Goal: Browse casually

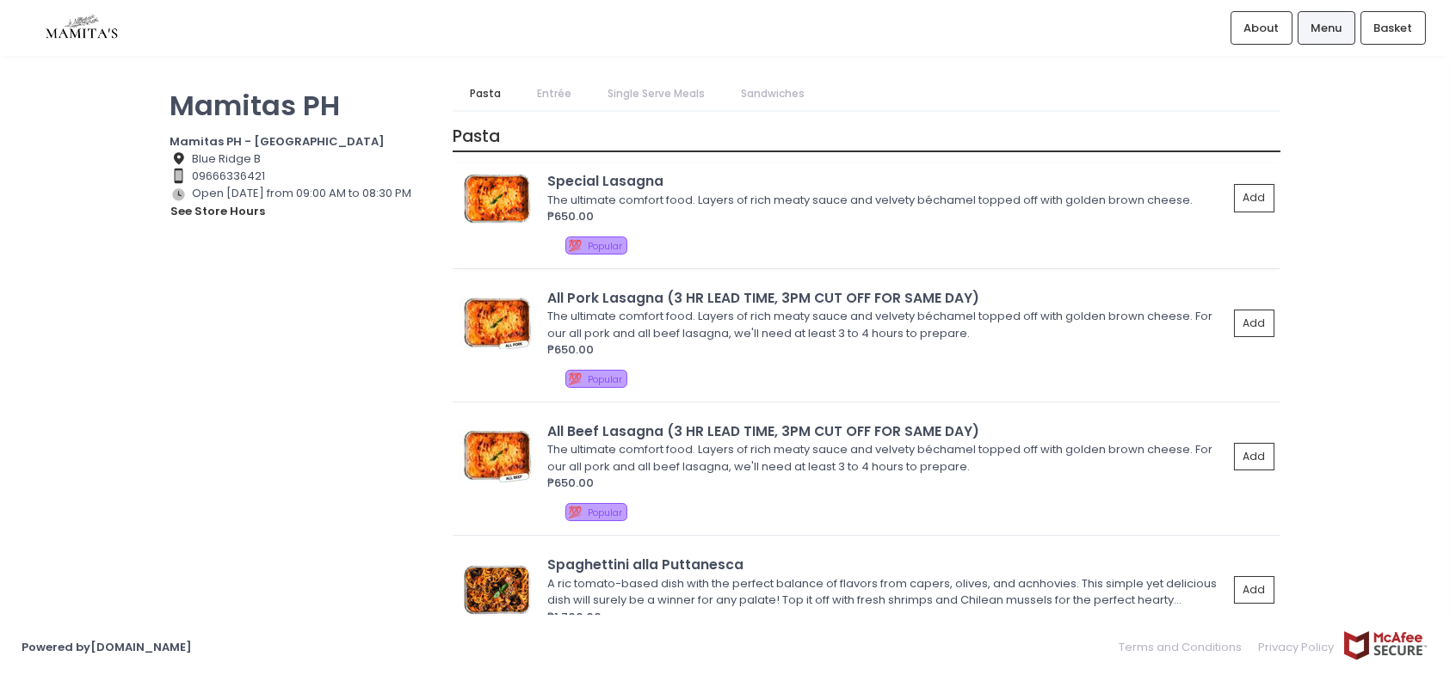
click at [510, 192] on img at bounding box center [497, 199] width 77 height 52
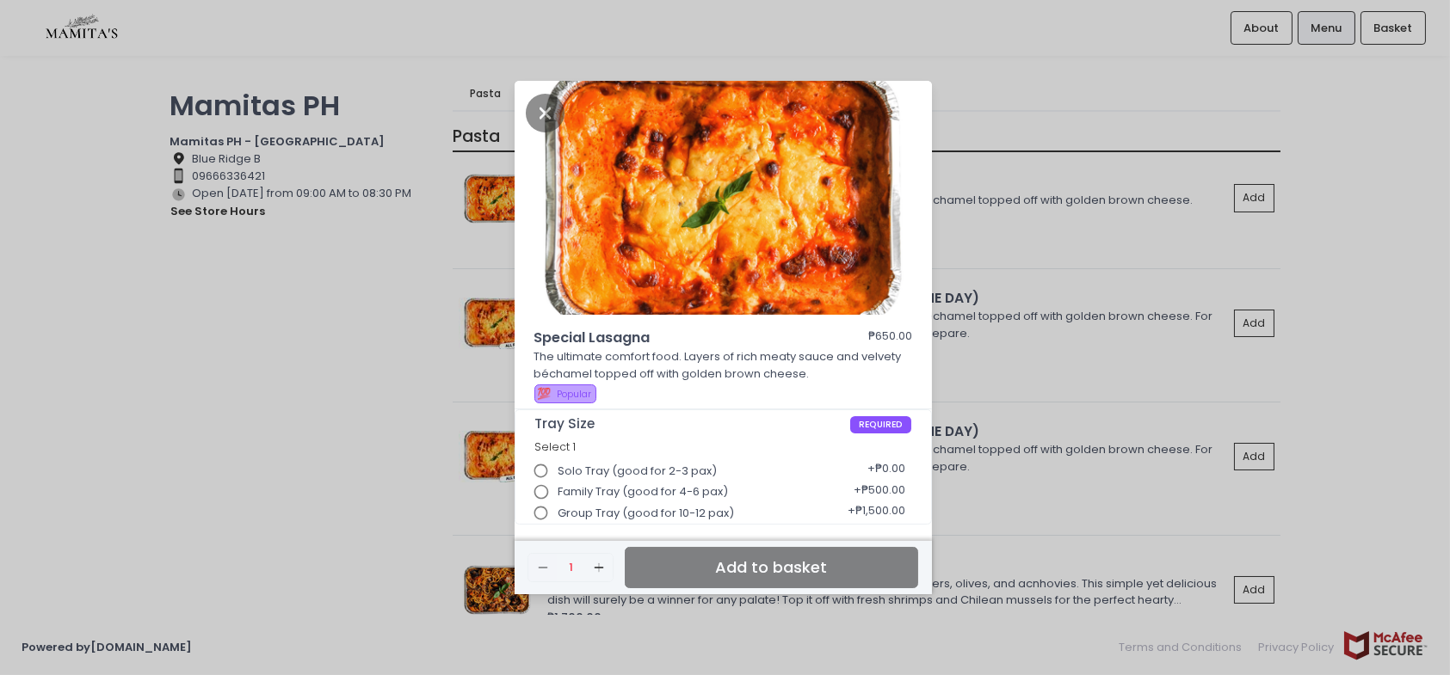
click at [539, 508] on input "Group Tray (good for 10-12 pax)" at bounding box center [541, 513] width 33 height 33
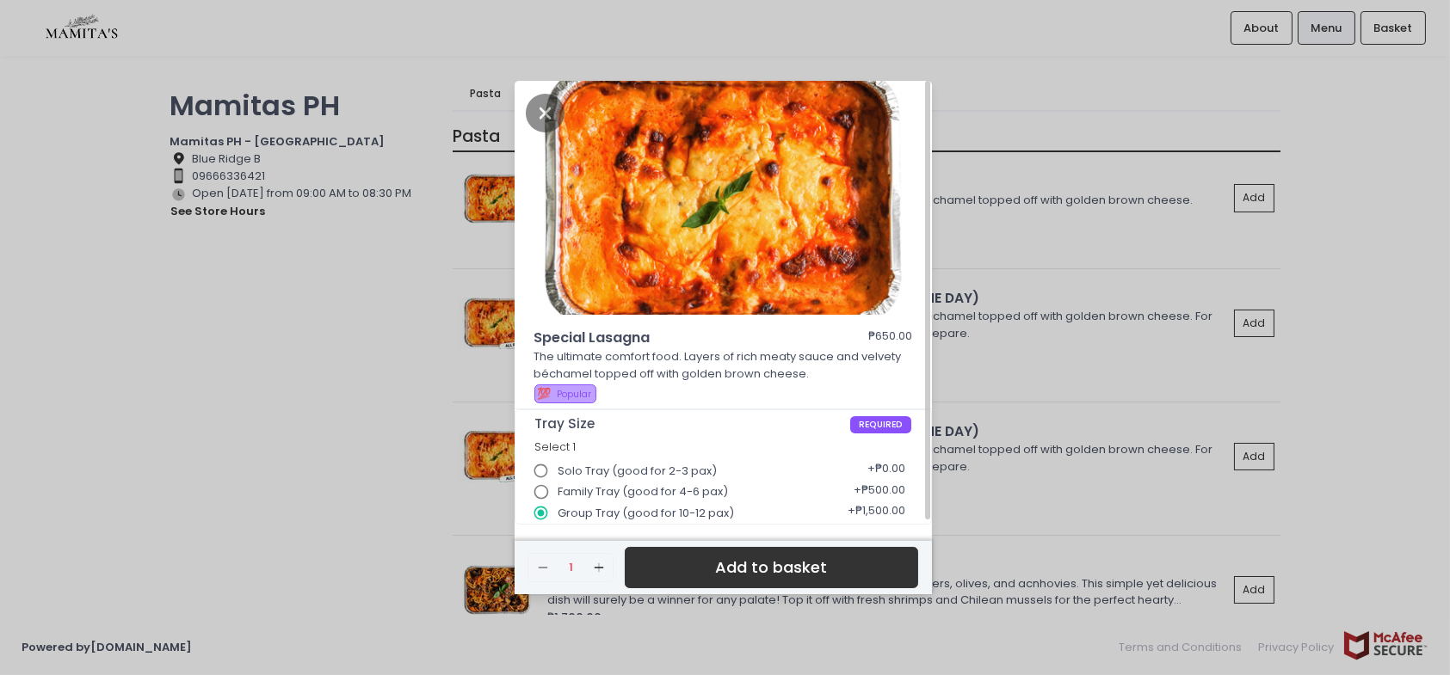
scroll to position [4, 0]
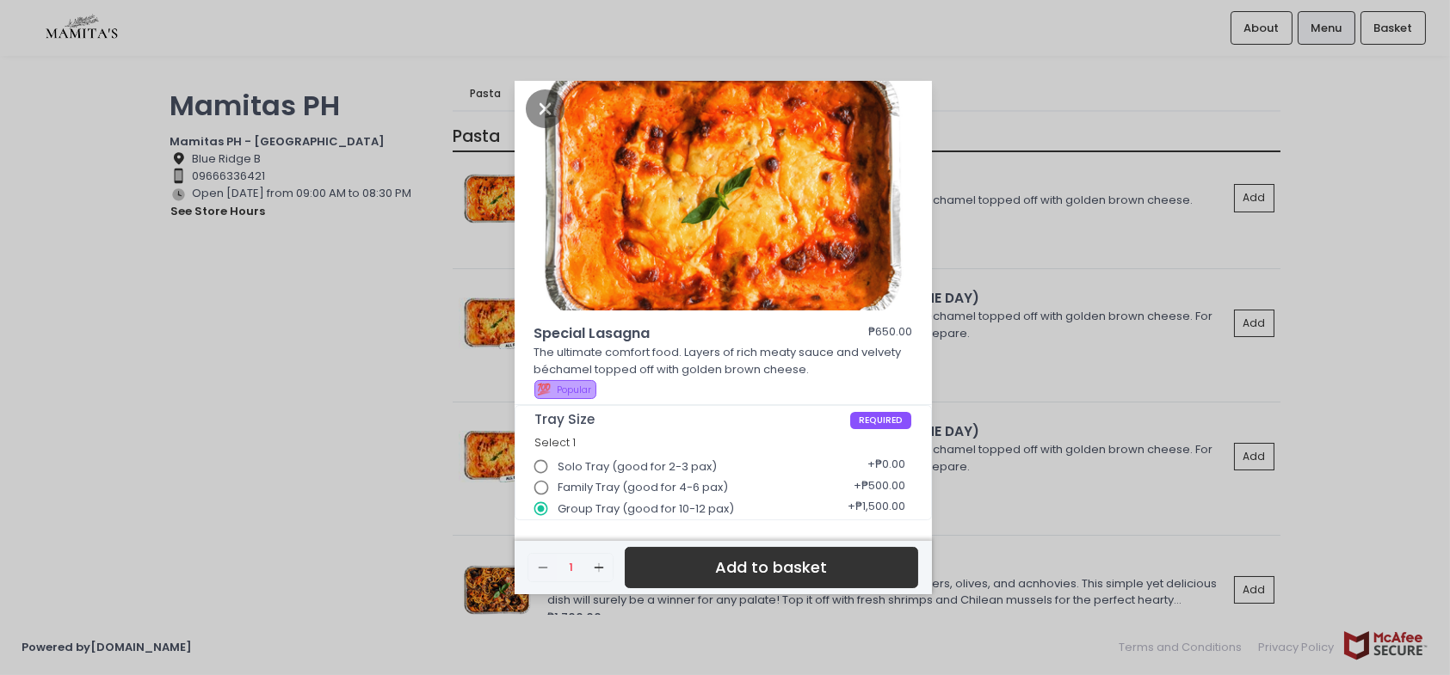
click at [1017, 219] on div "Special Lasagna ₱650.00 The ultimate comfort food. Layers of rich meaty sauce a…" at bounding box center [725, 337] width 1450 height 675
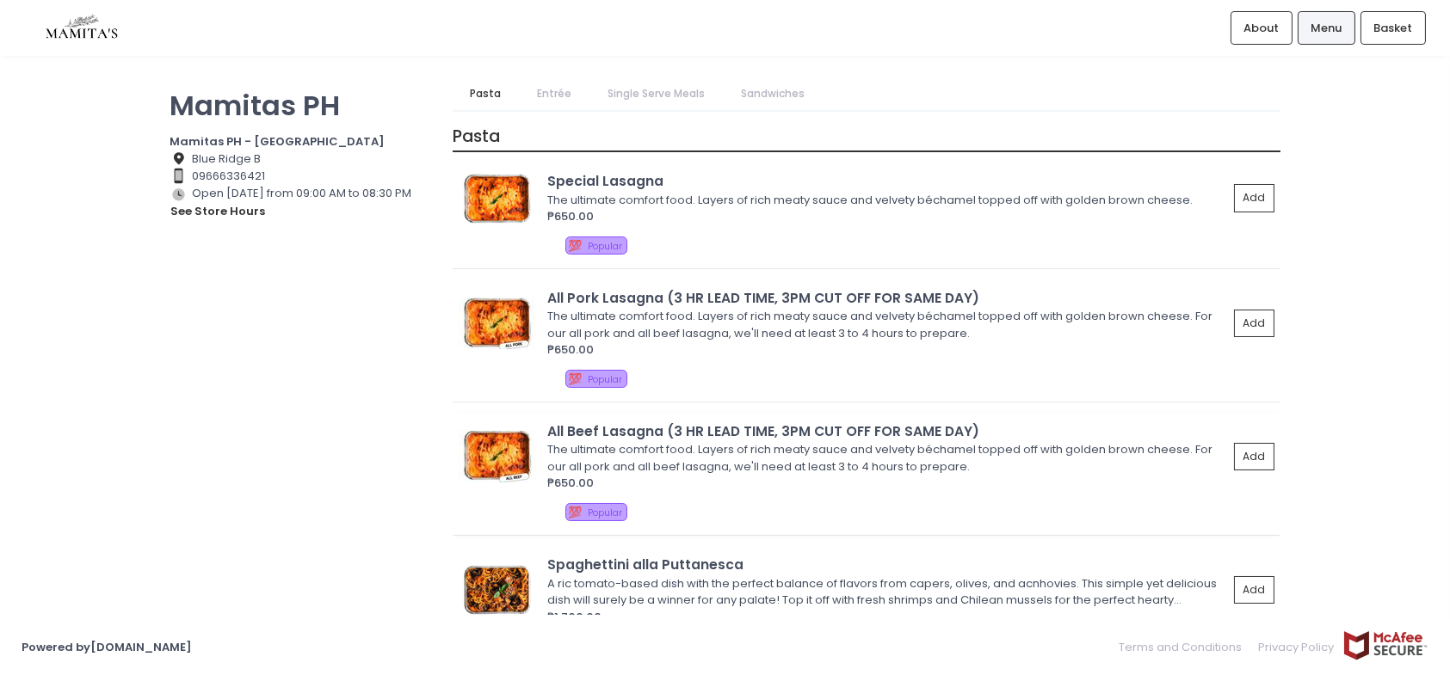
click at [507, 453] on img at bounding box center [497, 457] width 77 height 52
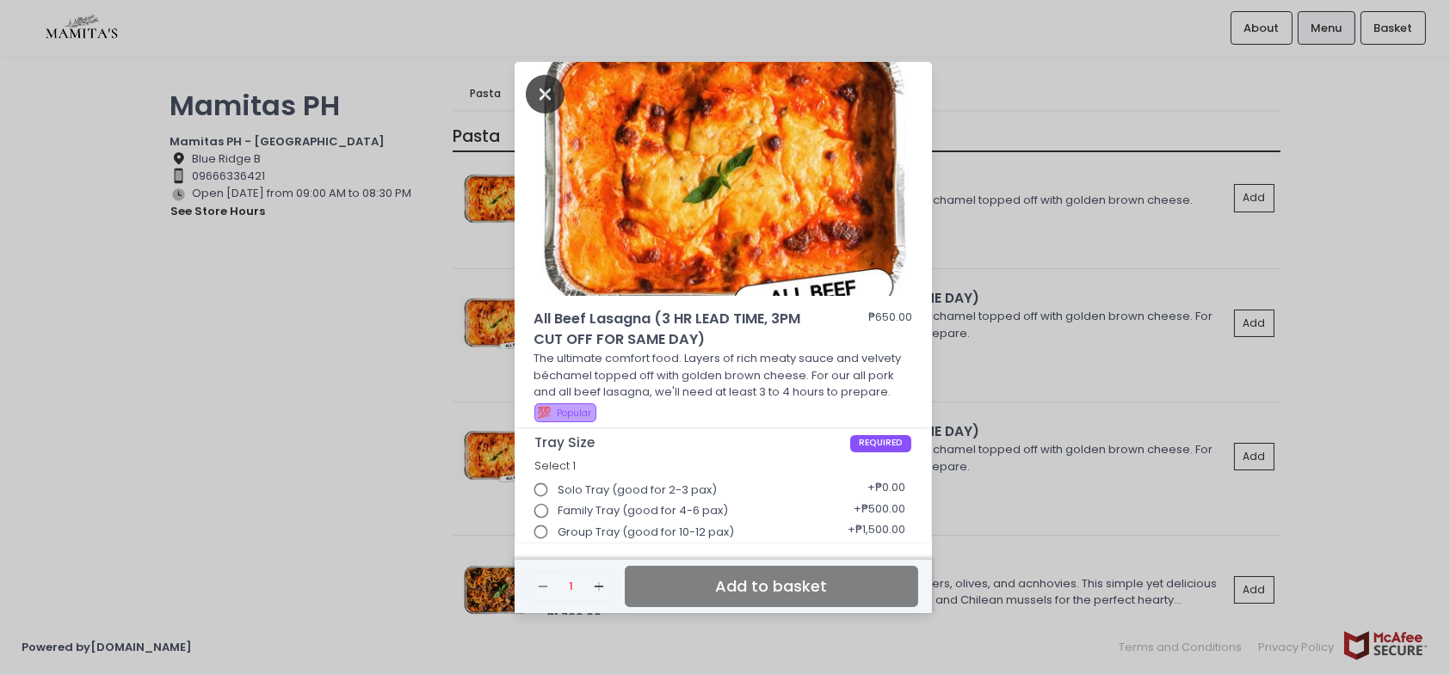
click at [541, 92] on icon "Close" at bounding box center [546, 94] width 40 height 39
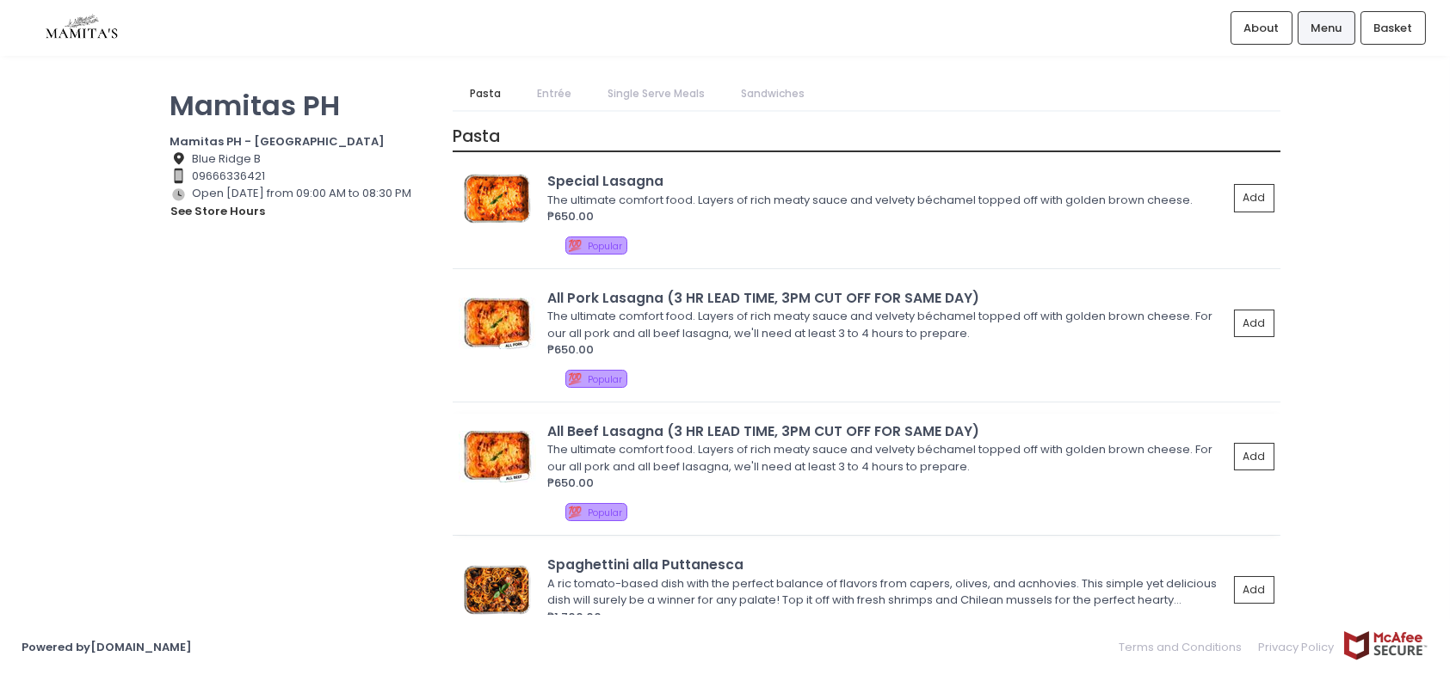
click at [508, 450] on img at bounding box center [497, 457] width 77 height 52
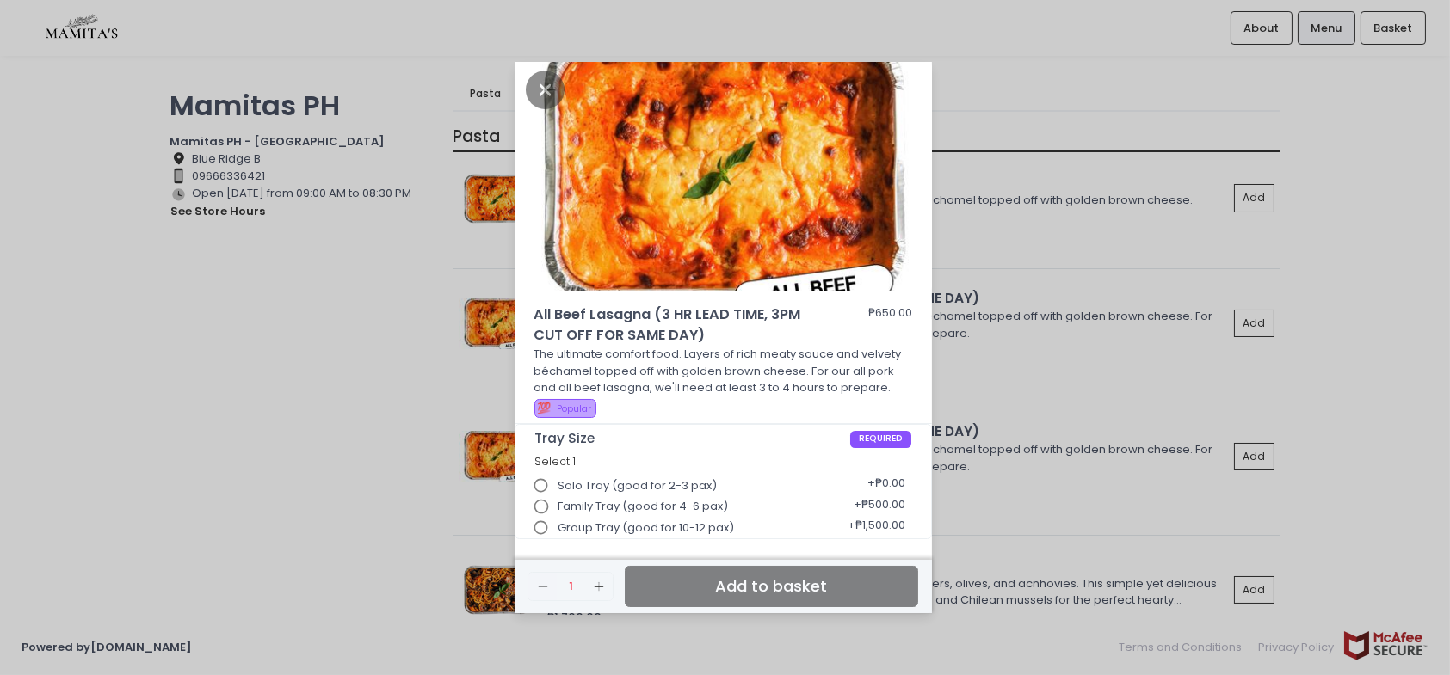
click at [989, 389] on div "All Beef Lasagna (3 HR LEAD TIME, 3PM CUT OFF FOR SAME DAY) ₱650.00 The ultimat…" at bounding box center [725, 337] width 1450 height 675
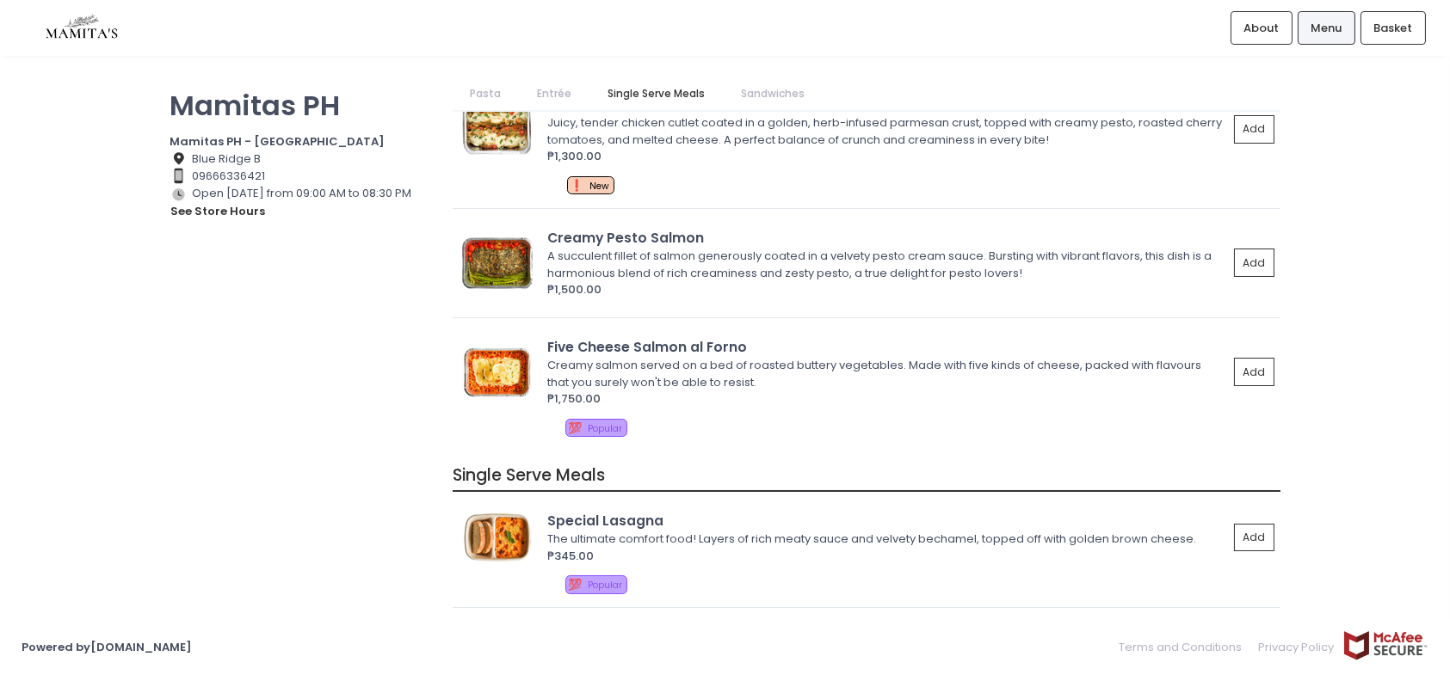
scroll to position [946, 0]
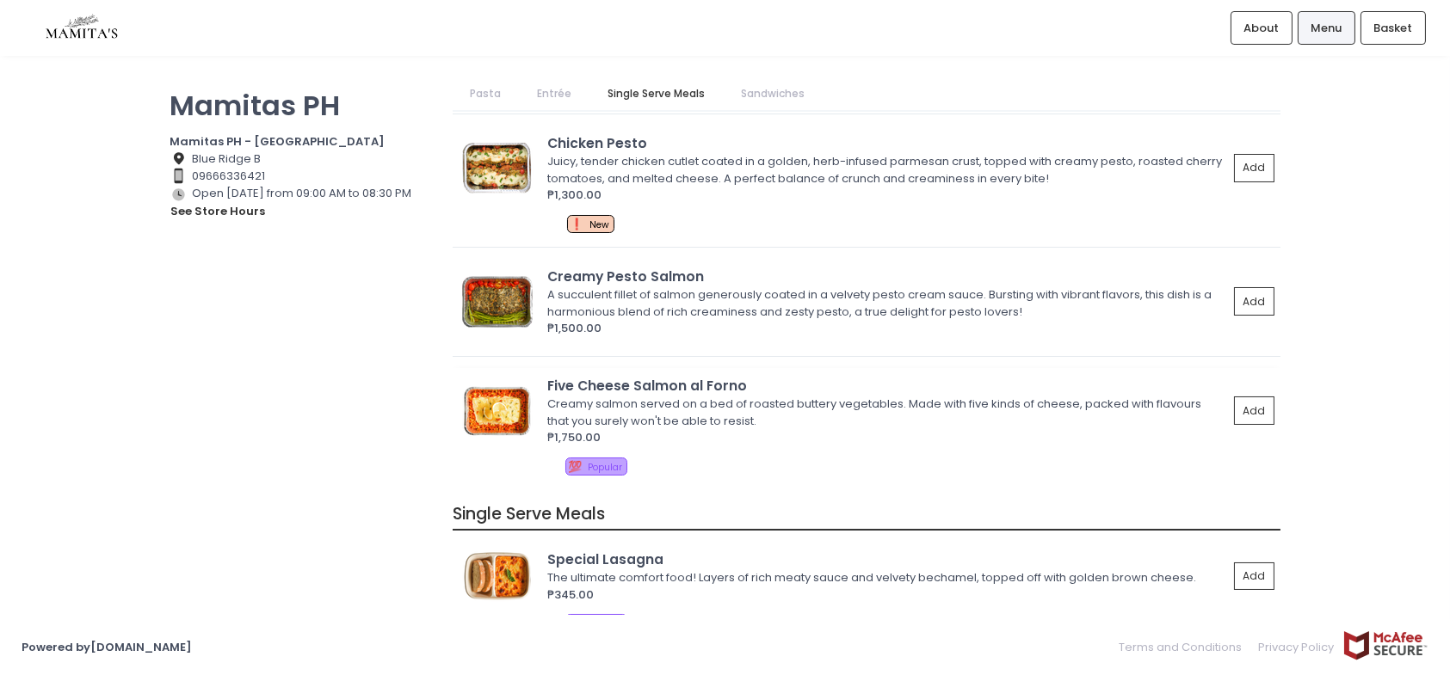
click at [516, 414] on img at bounding box center [497, 411] width 77 height 52
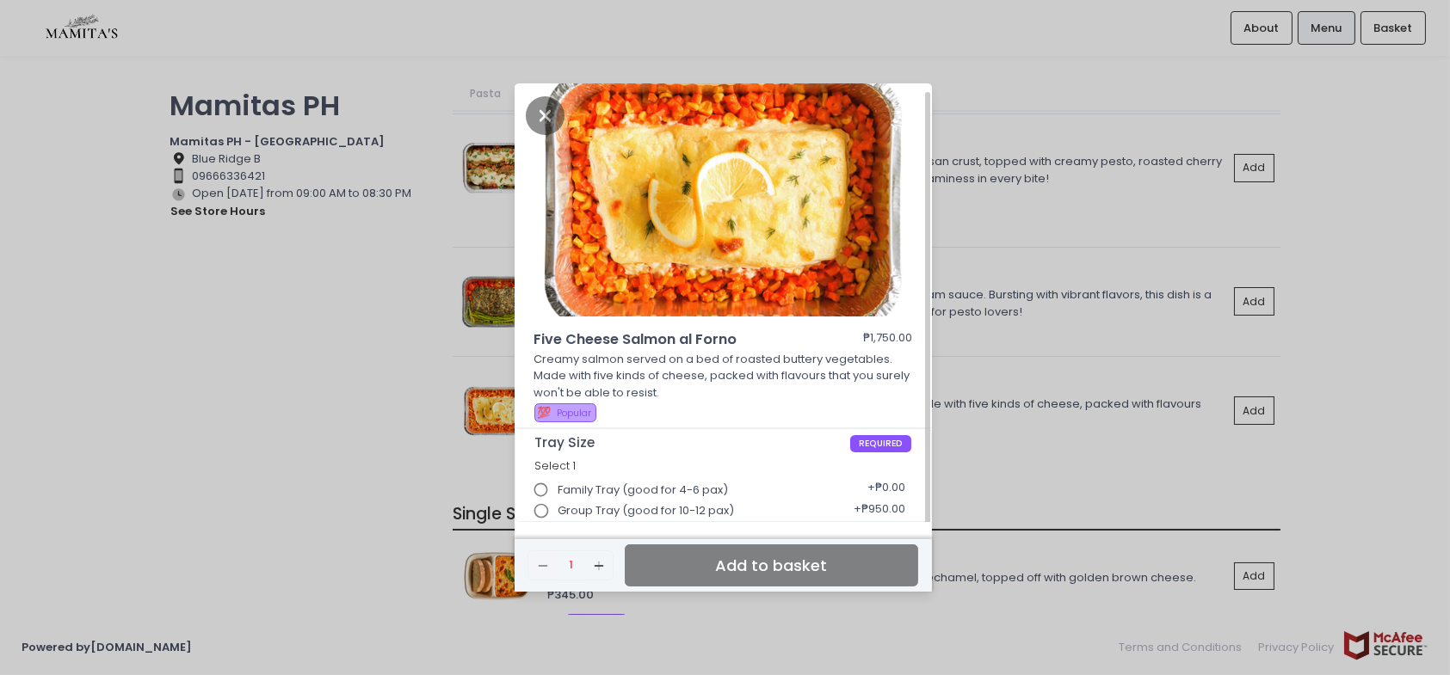
scroll to position [4, 0]
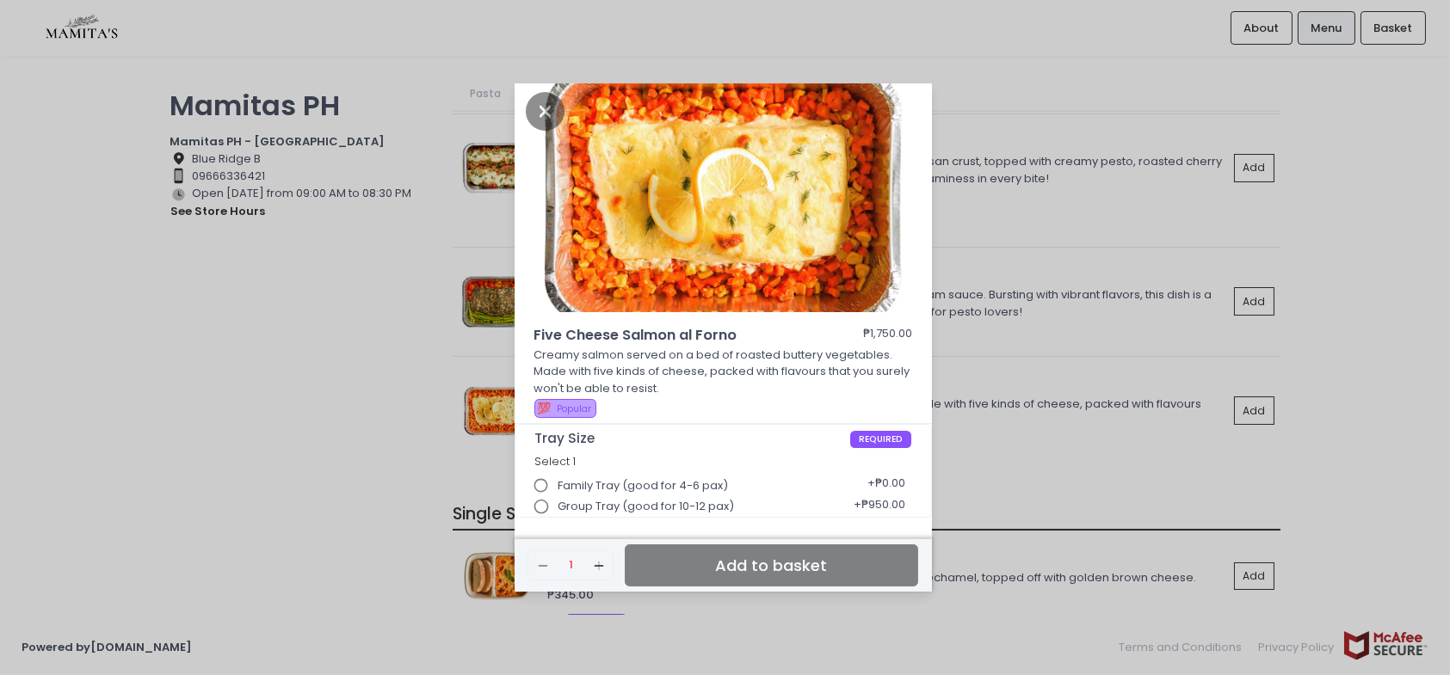
click at [1015, 206] on div "Five Cheese Salmon al Forno ₱1,750.00 Creamy salmon served on a bed of roasted …" at bounding box center [725, 337] width 1450 height 675
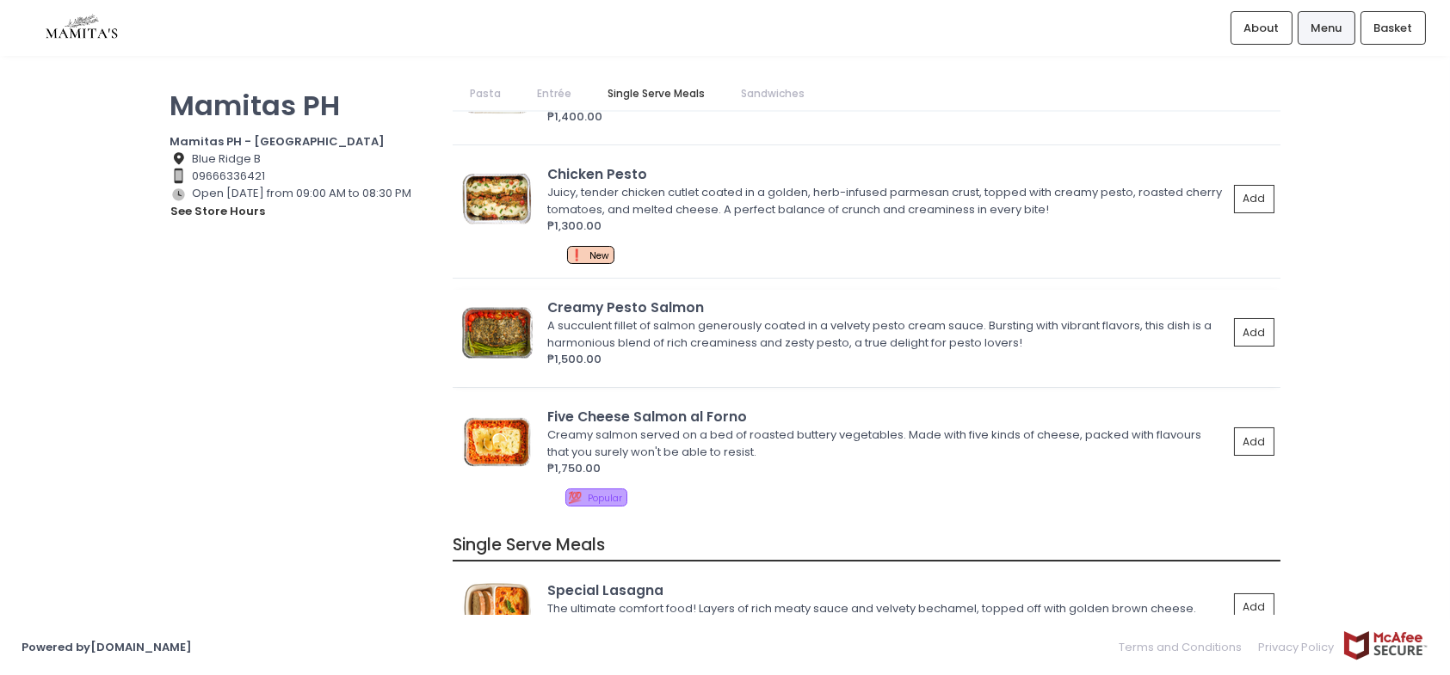
scroll to position [860, 0]
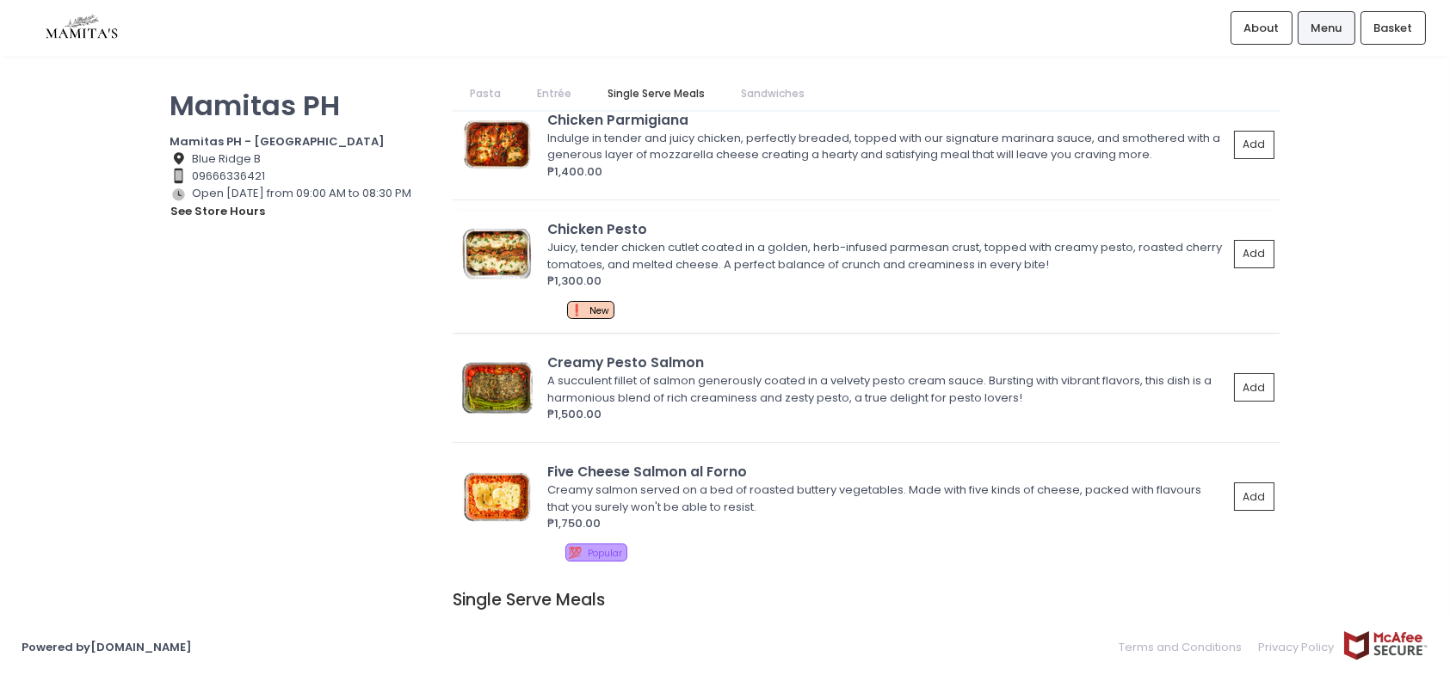
click at [508, 242] on img at bounding box center [497, 255] width 77 height 52
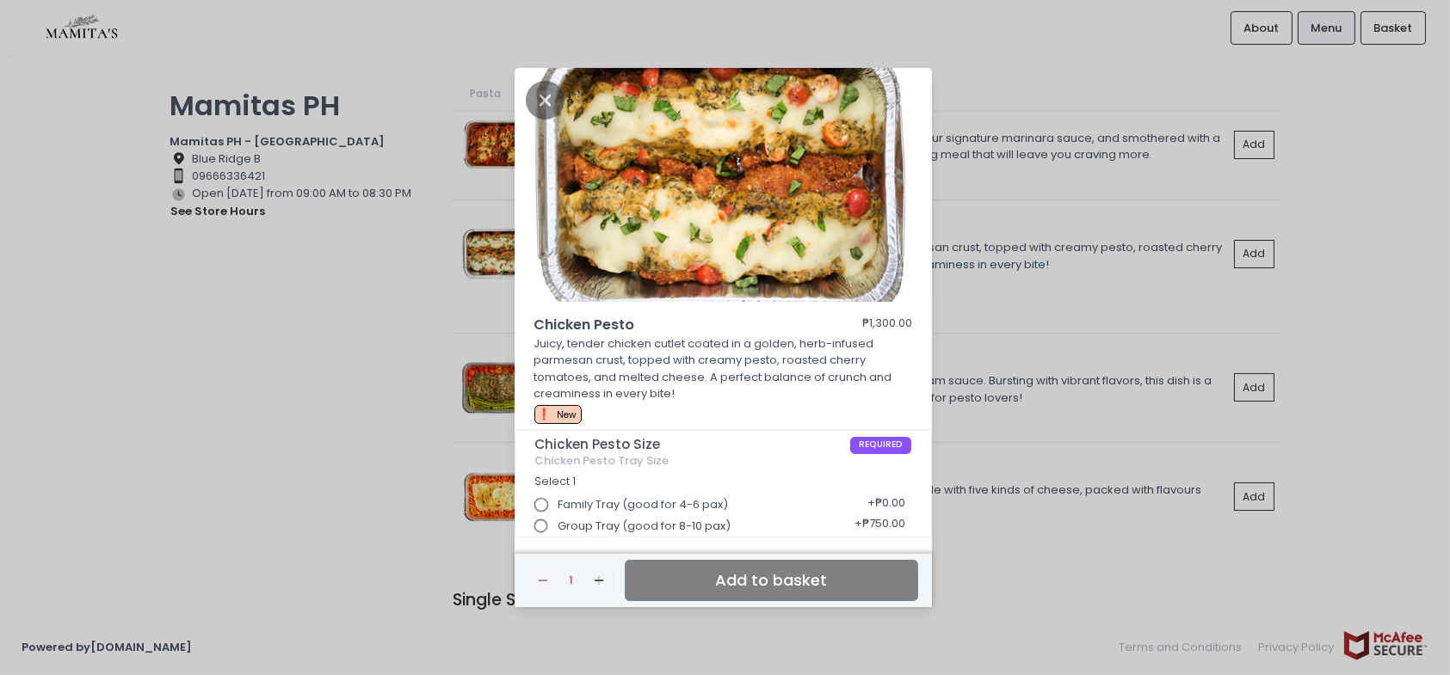
scroll to position [4, 0]
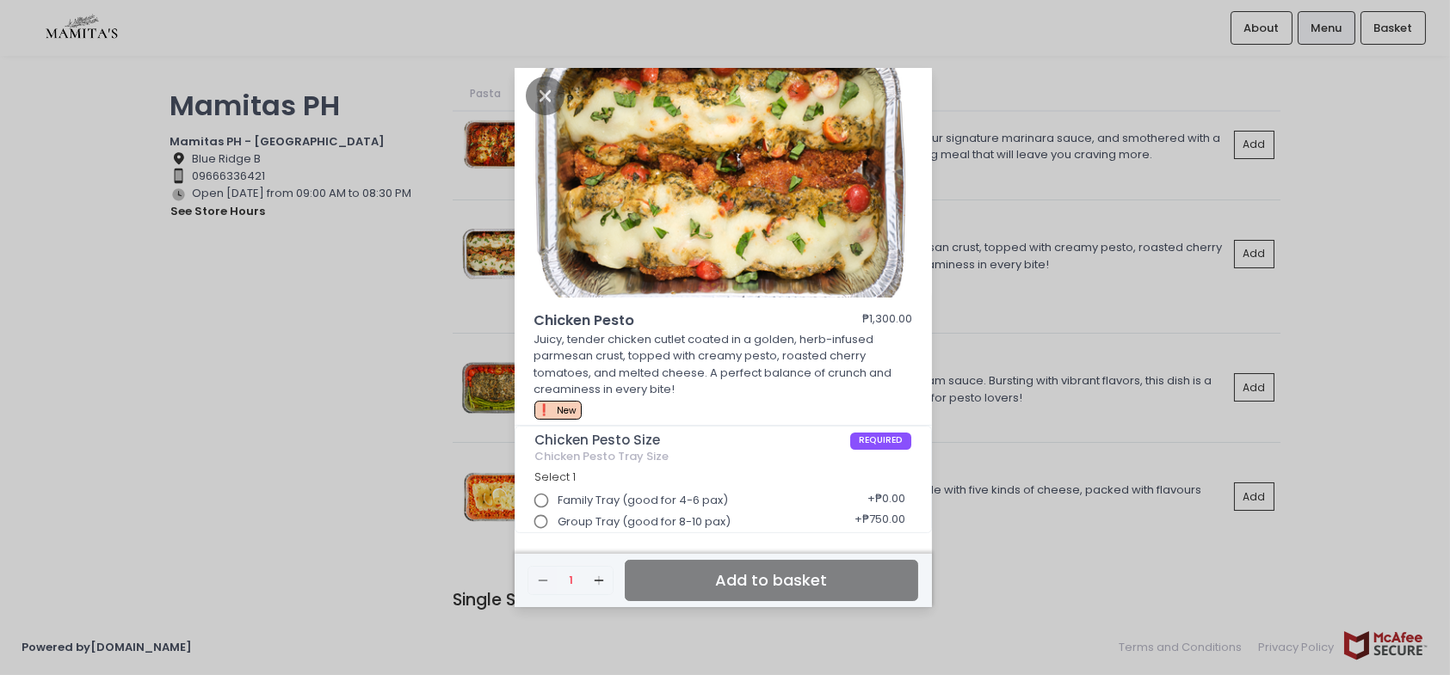
click at [983, 336] on div "Chicken Pesto ₱1,300.00 Juicy, tender chicken cutlet coated in a golden, herb-i…" at bounding box center [725, 337] width 1450 height 675
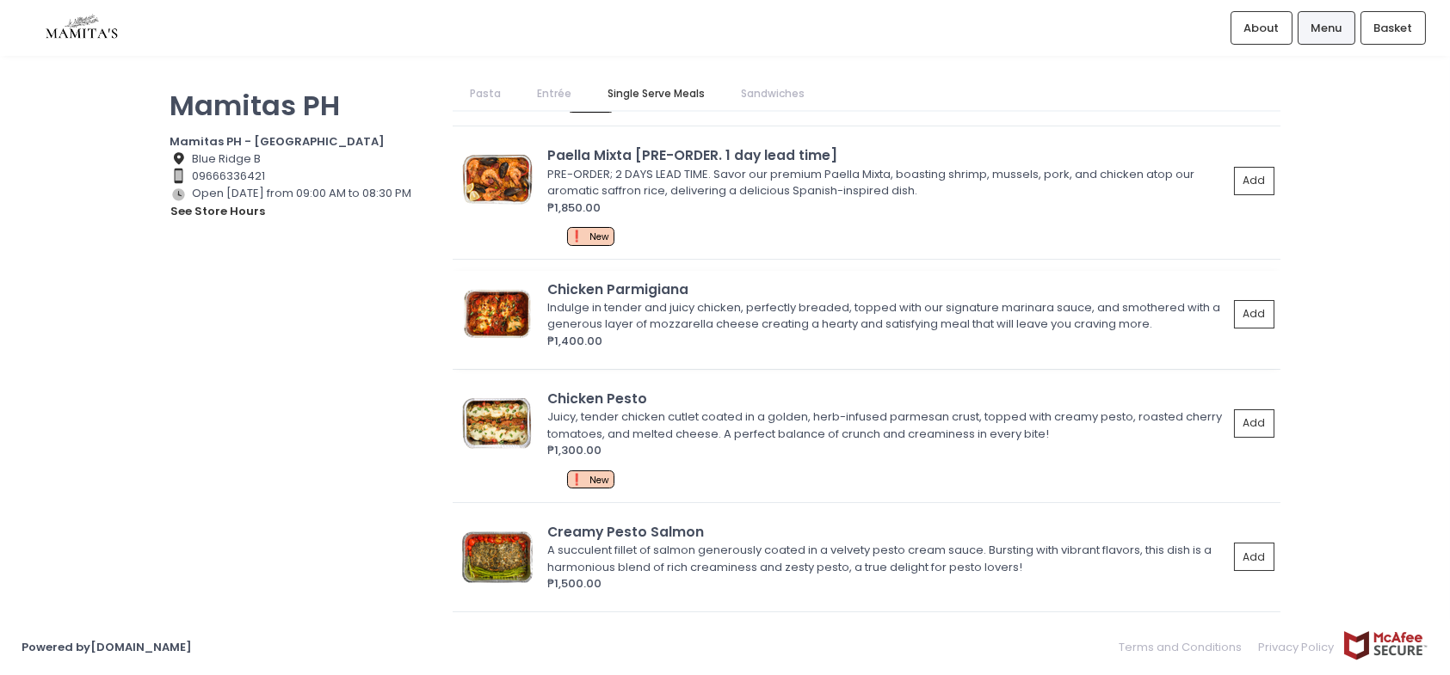
scroll to position [688, 0]
click at [515, 311] on img at bounding box center [497, 317] width 77 height 52
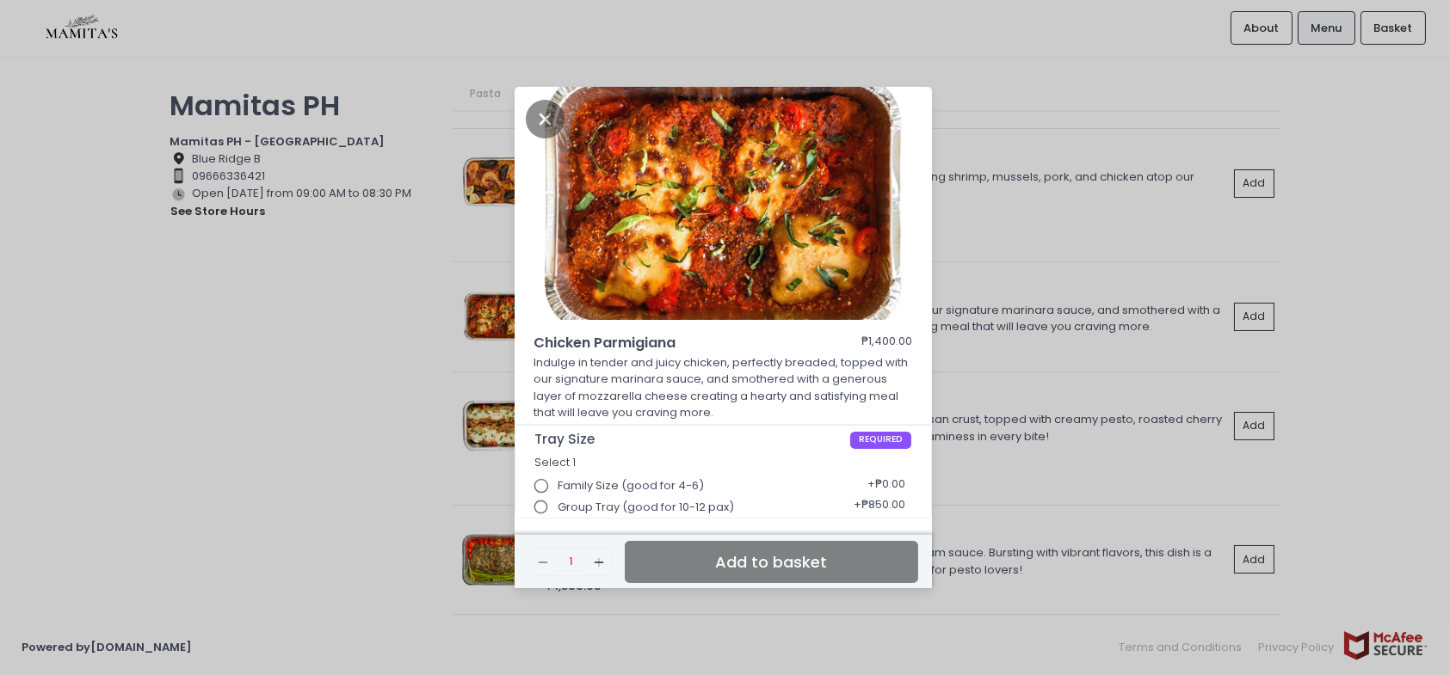
click at [1035, 344] on div "Chicken Parmigiana ₱1,400.00 Indulge in tender and juicy chicken, perfectly bre…" at bounding box center [725, 337] width 1450 height 675
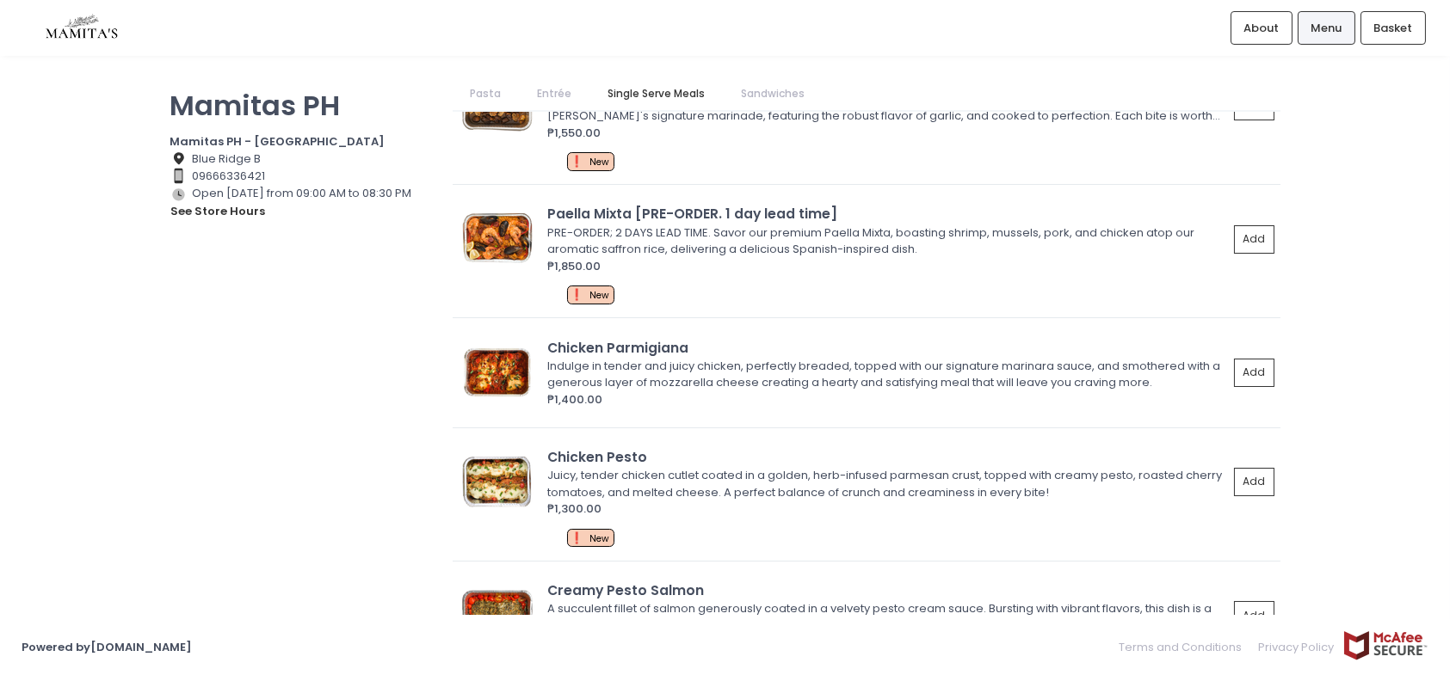
scroll to position [602, 0]
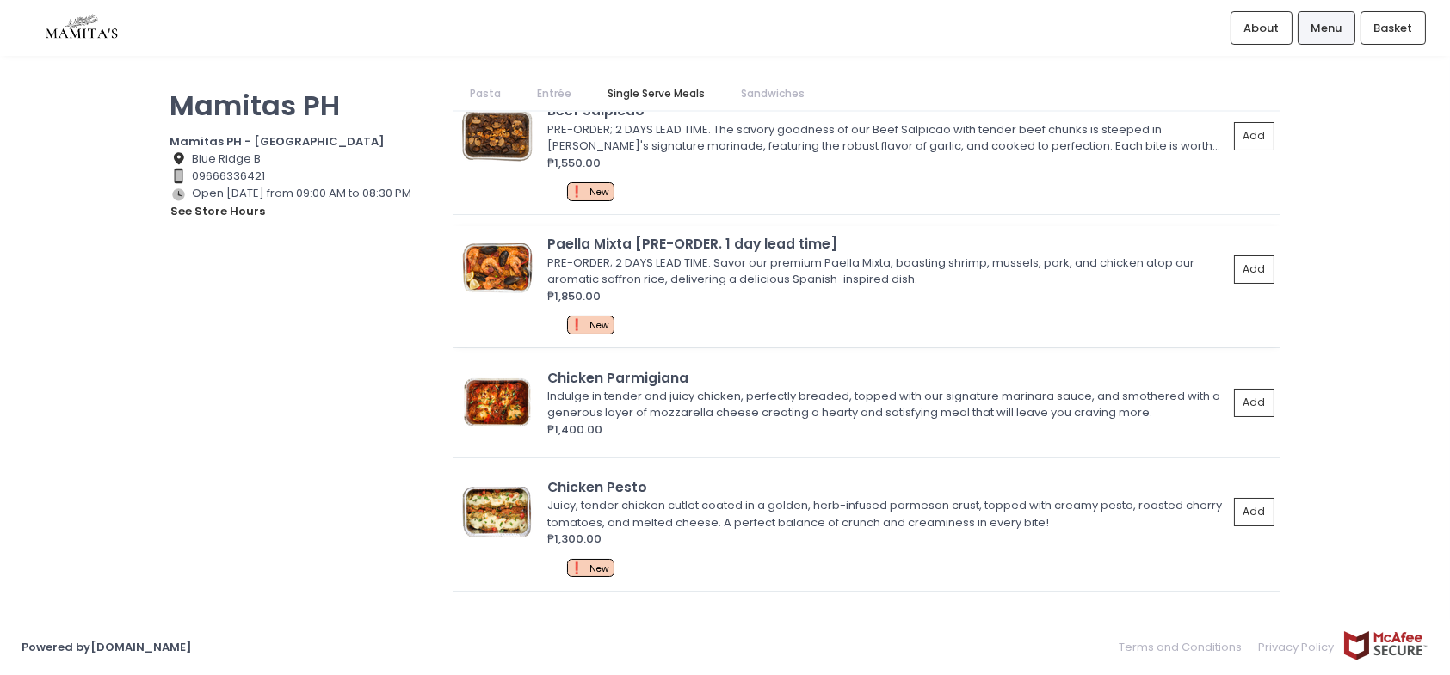
click at [497, 255] on img at bounding box center [497, 269] width 77 height 52
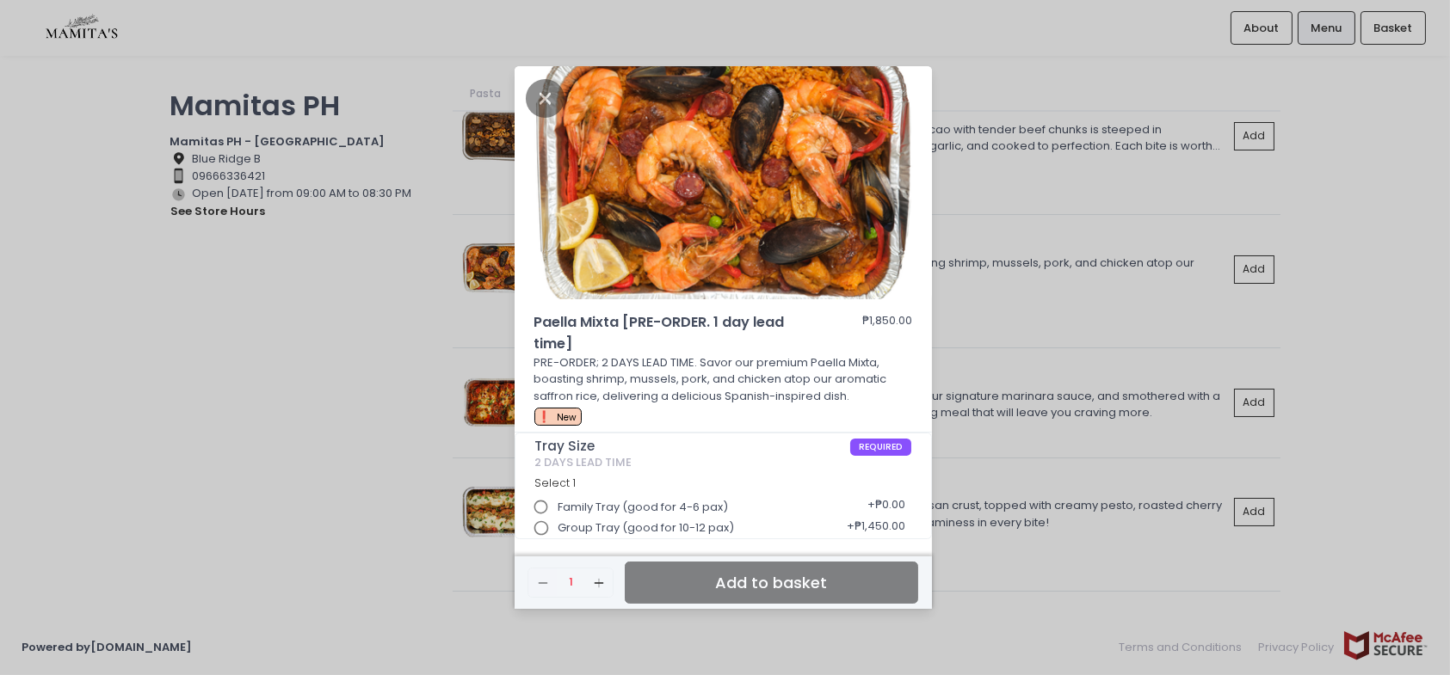
click at [1040, 374] on div "Paella Mixta [PRE-ORDER. 1 day lead time] ₱1,850.00 PRE-ORDER; 2 DAYS LEAD TIME…" at bounding box center [725, 337] width 1450 height 675
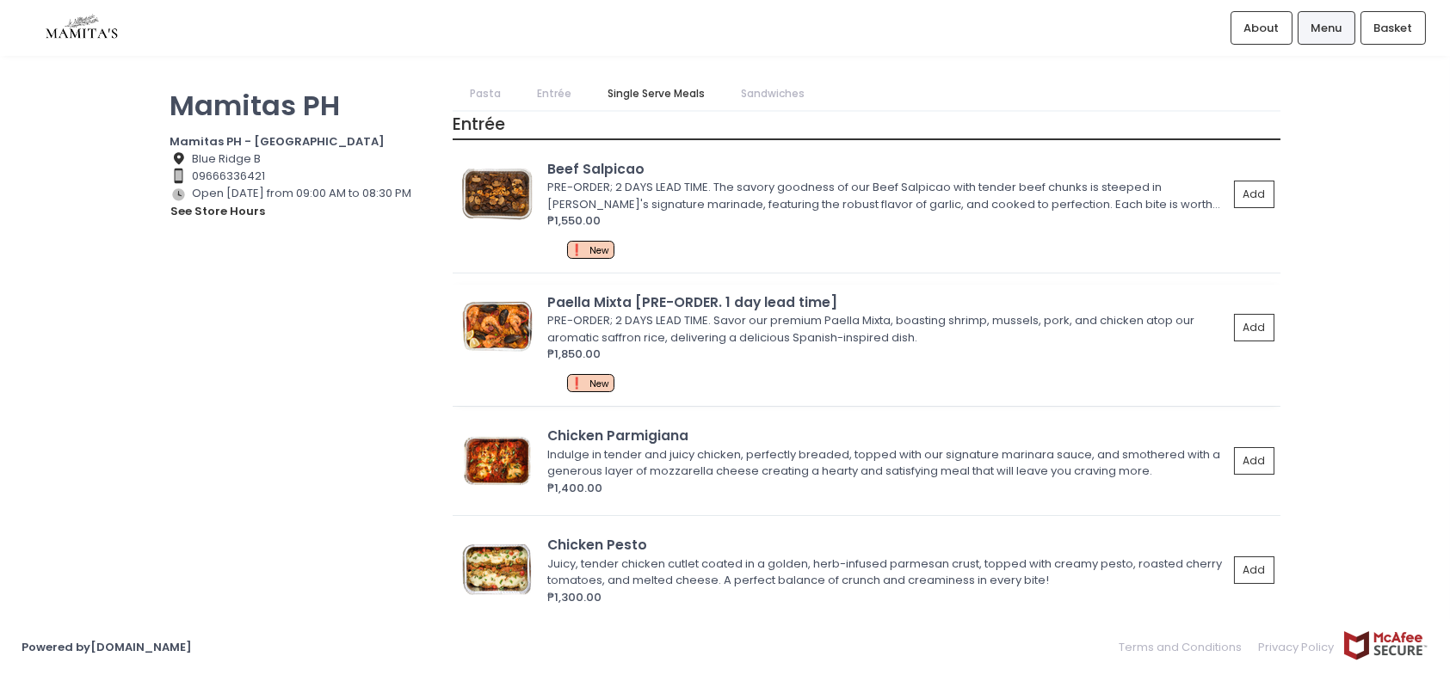
scroll to position [516, 0]
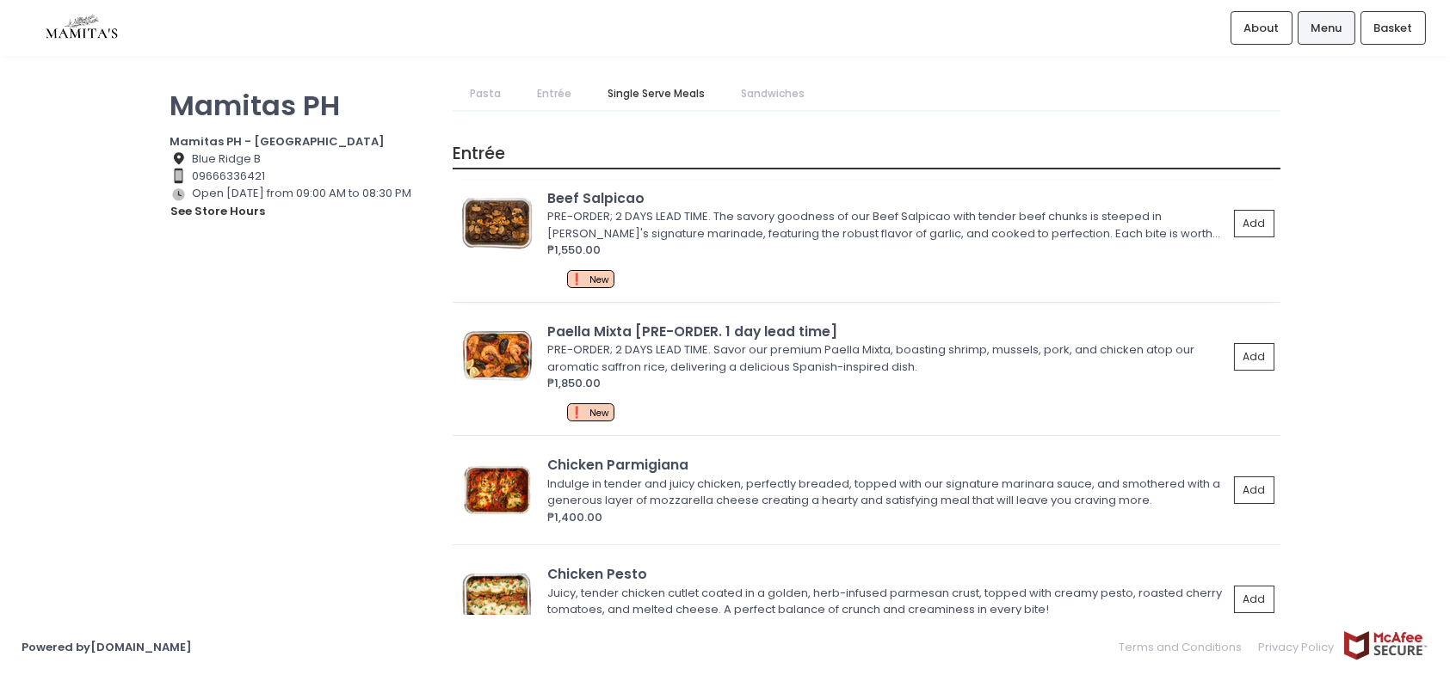
click at [502, 213] on img at bounding box center [497, 224] width 77 height 52
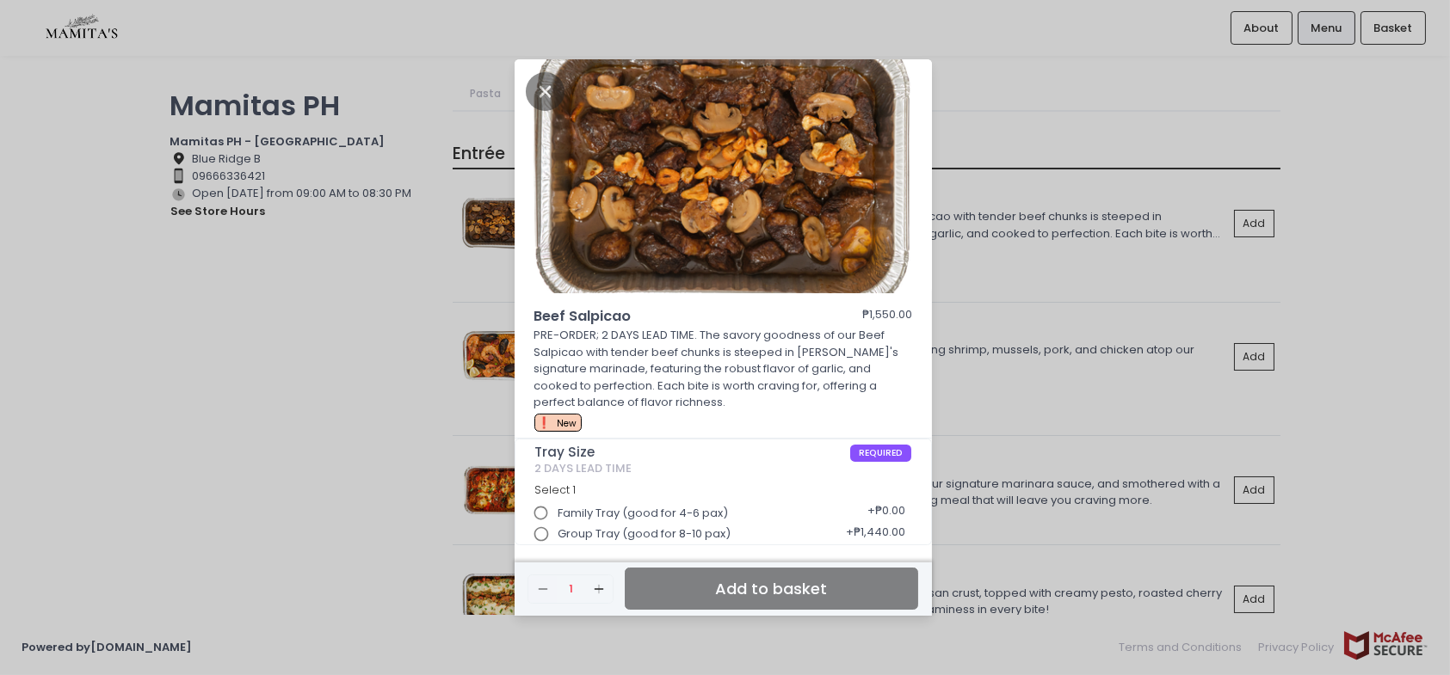
click at [1001, 332] on div "Beef Salpicao ₱1,550.00 PRE-ORDER; 2 DAYS LEAD TIME. The savory goodness of our…" at bounding box center [725, 337] width 1450 height 675
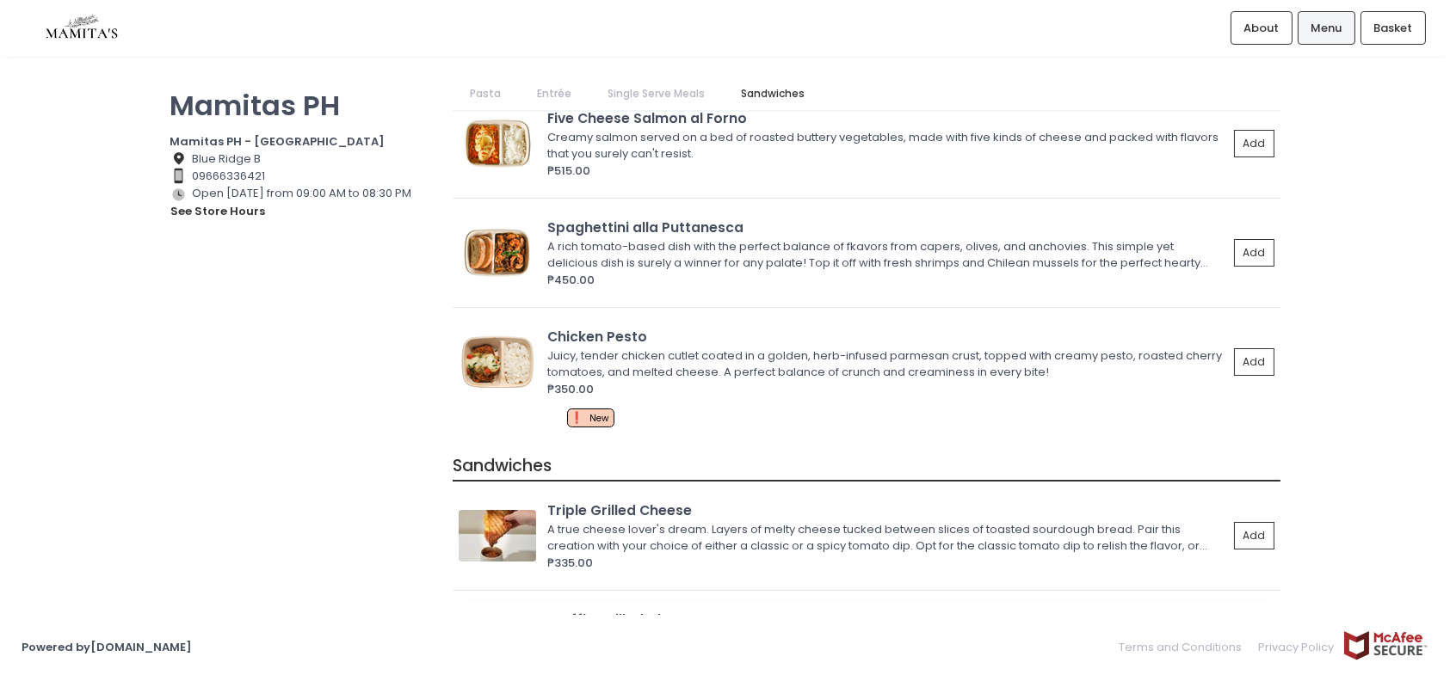
scroll to position [1936, 0]
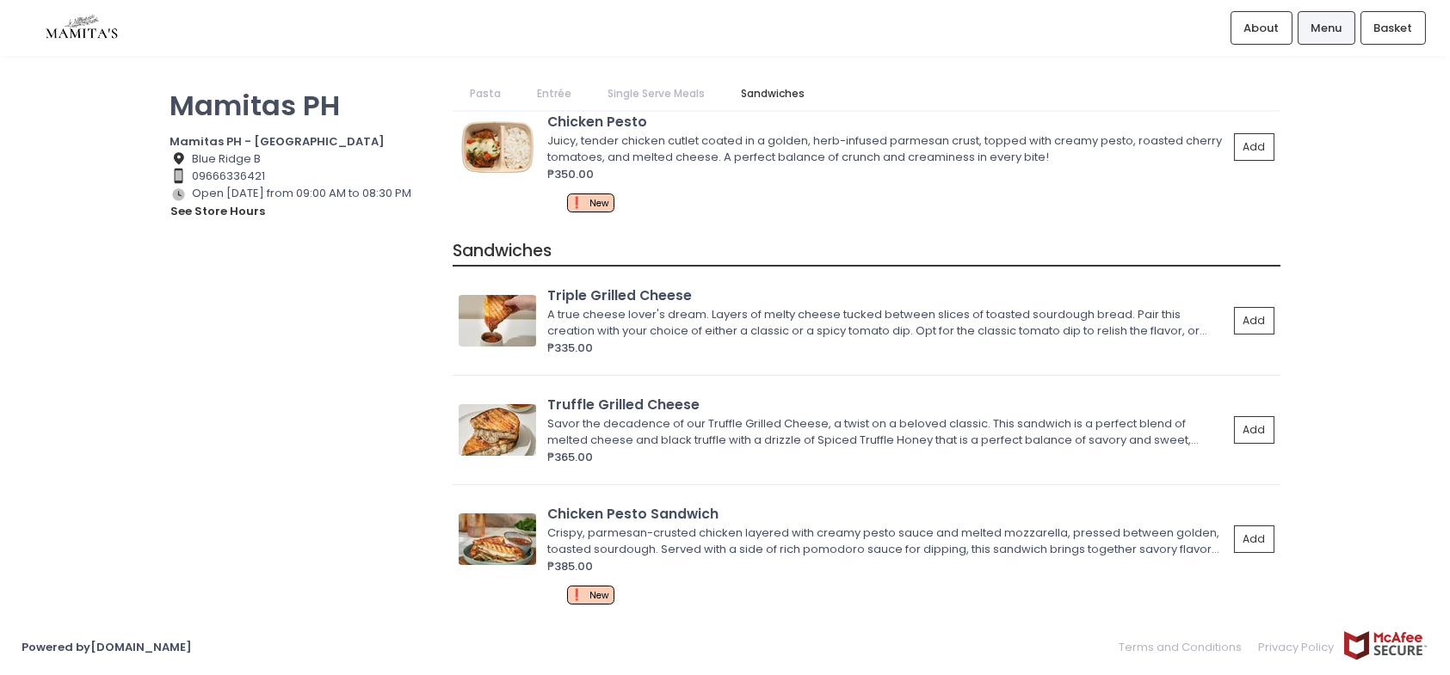
click at [484, 90] on link "Pasta" at bounding box center [485, 93] width 65 height 33
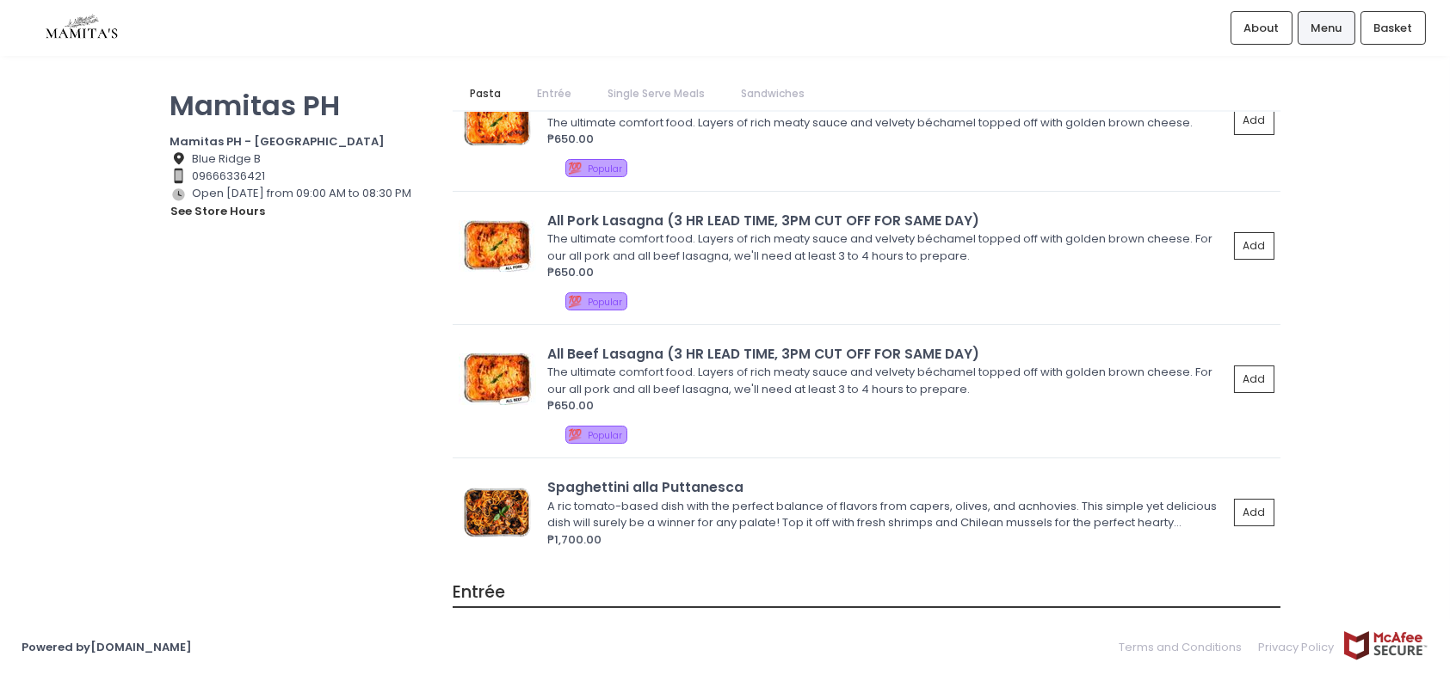
scroll to position [0, 0]
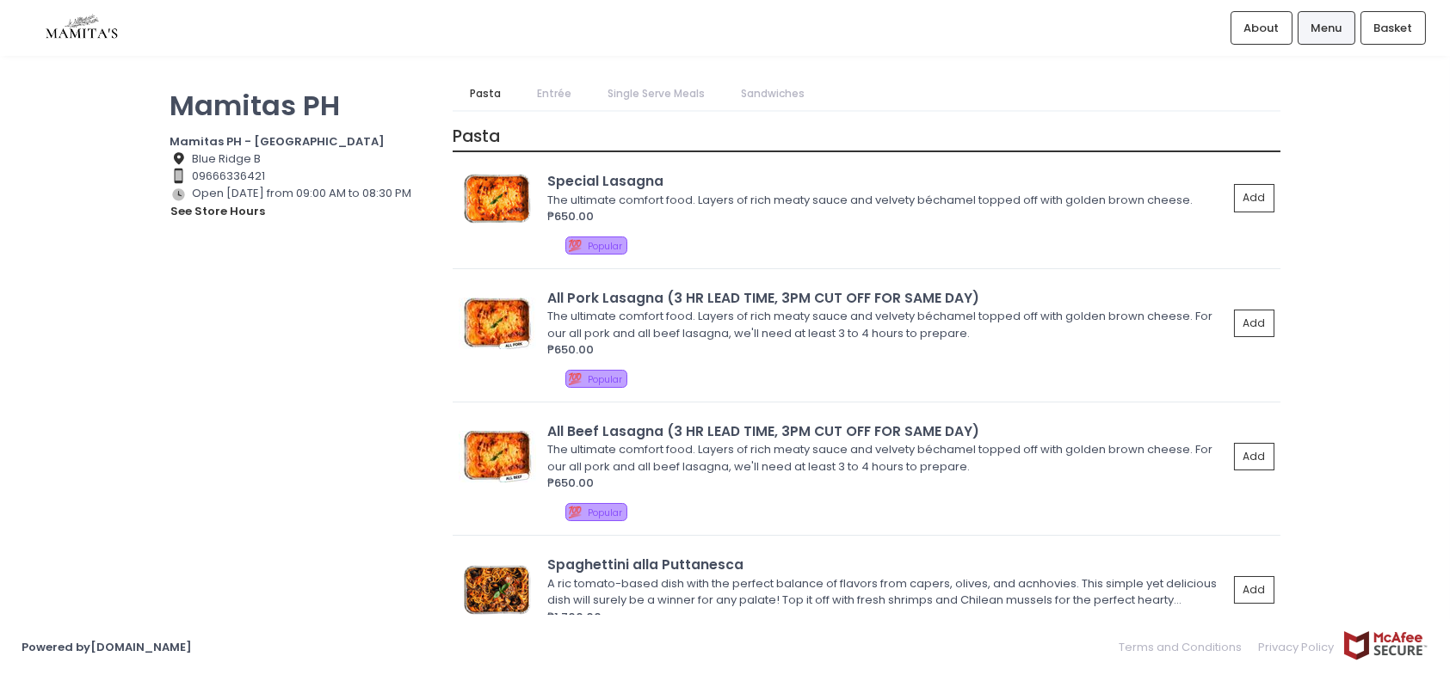
click at [547, 89] on link "Entrée" at bounding box center [555, 93] width 68 height 33
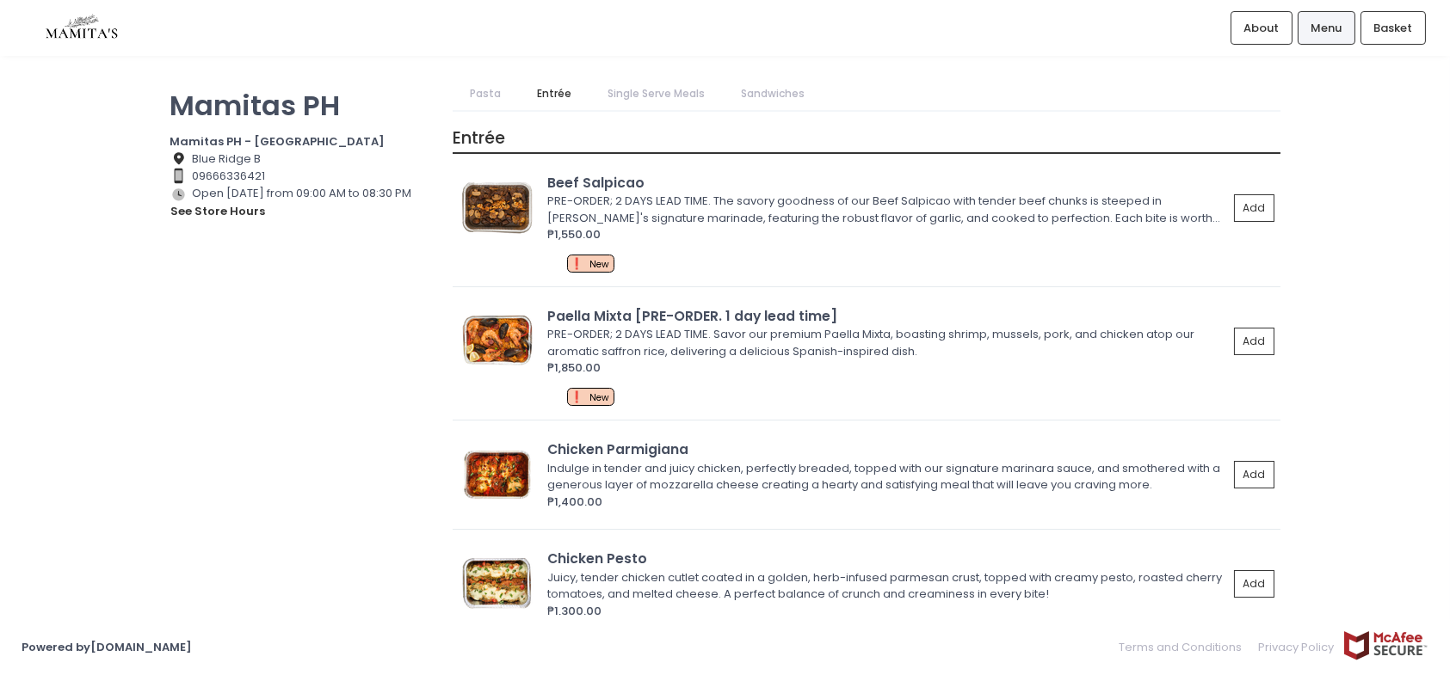
scroll to position [876, 0]
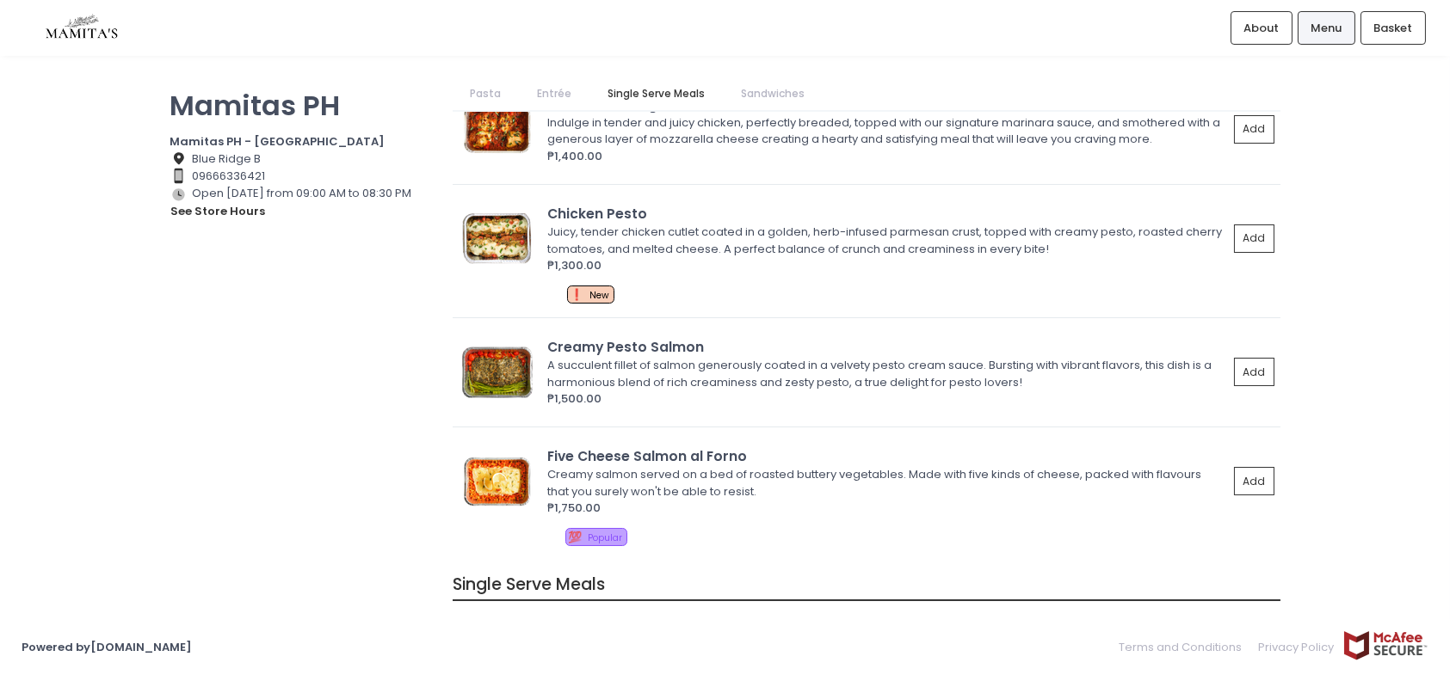
drag, startPoint x: 619, startPoint y: 89, endPoint x: 692, endPoint y: 98, distance: 73.7
click at [619, 88] on link "Single Serve Meals" at bounding box center [656, 93] width 131 height 33
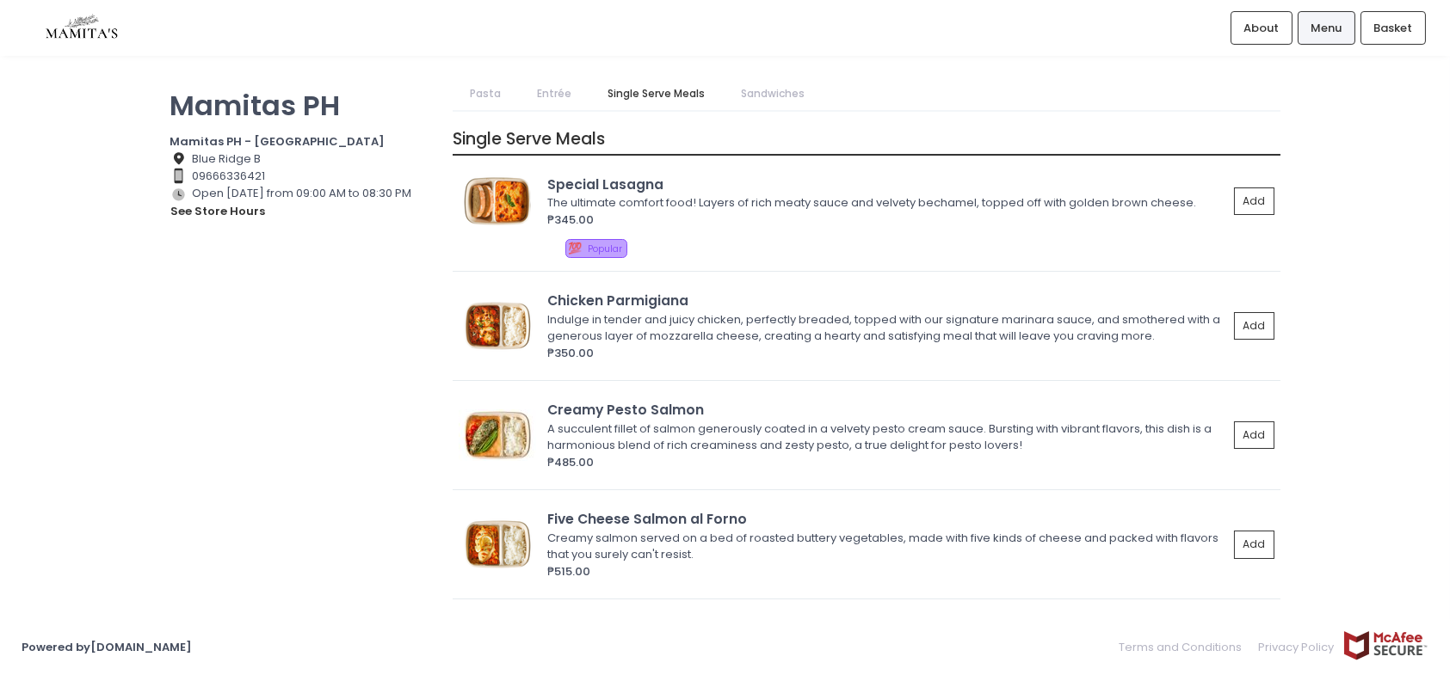
click at [774, 90] on link "Sandwiches" at bounding box center [772, 93] width 97 height 33
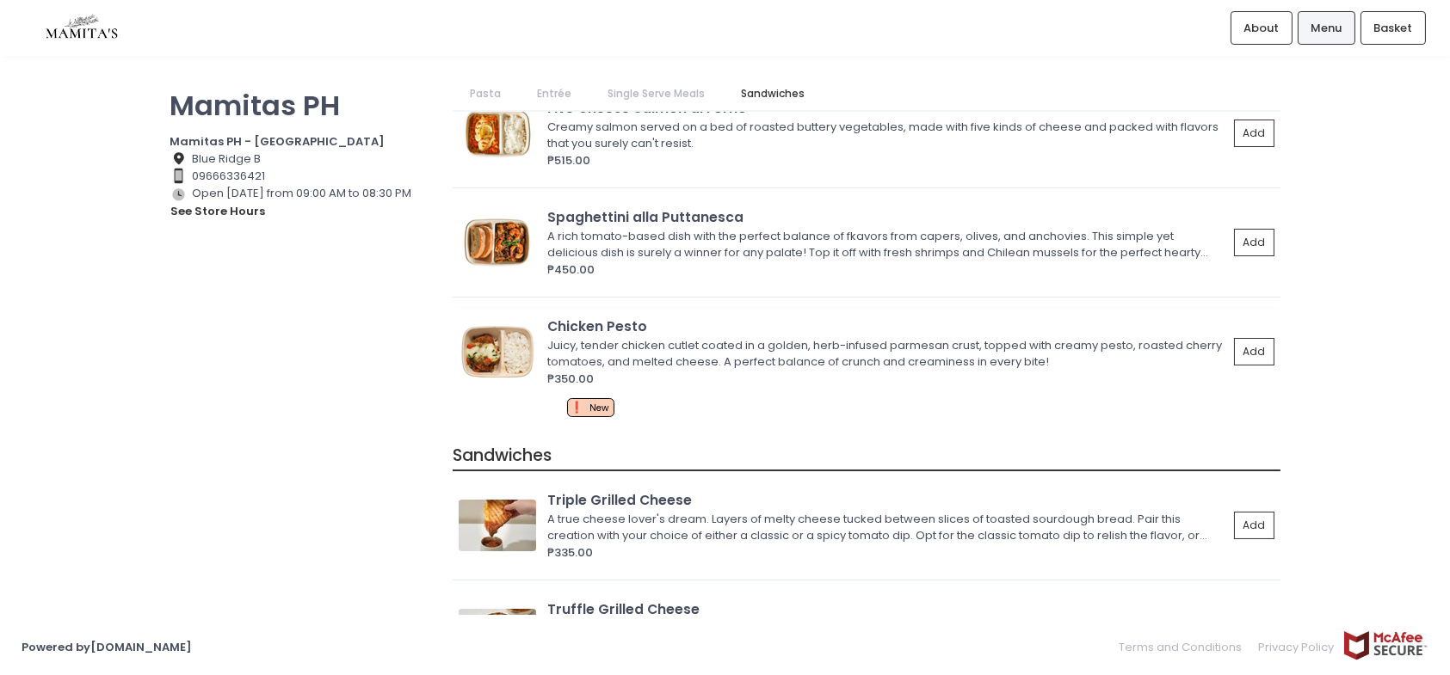
scroll to position [1592, 0]
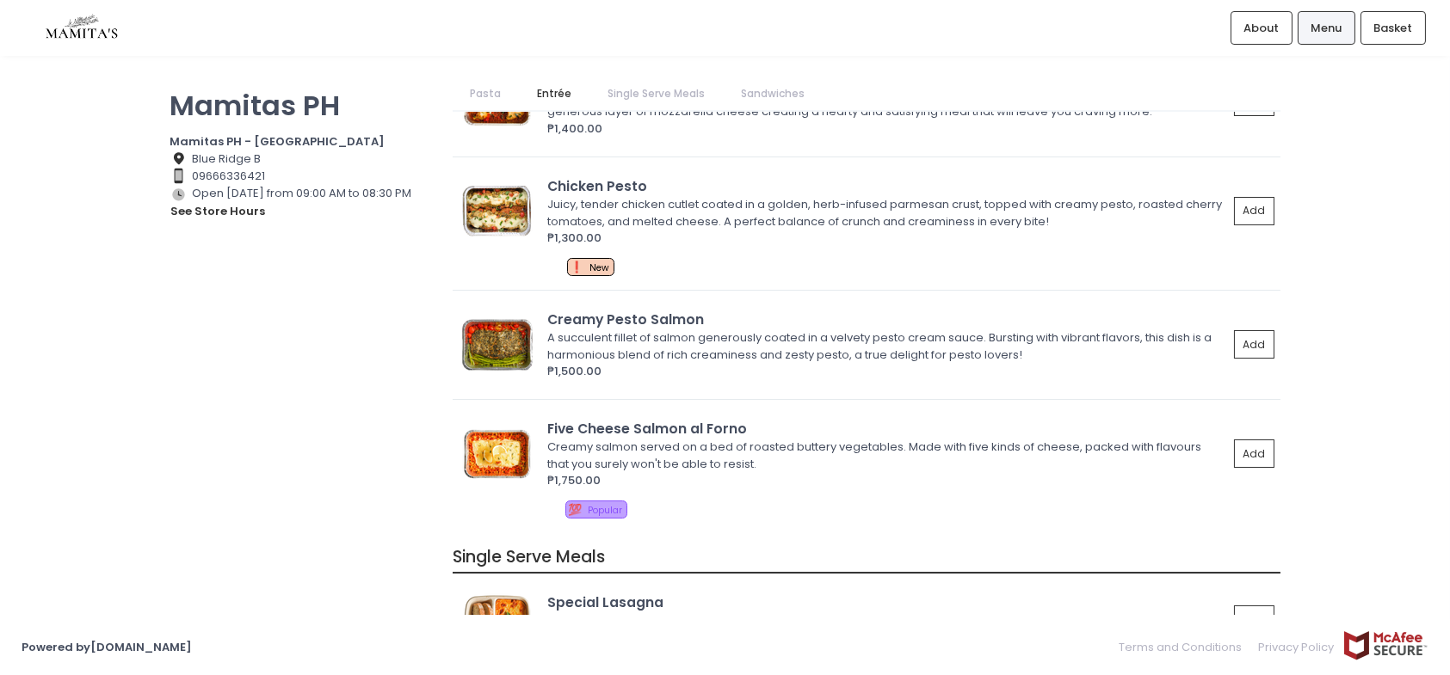
click at [474, 81] on link "Pasta" at bounding box center [485, 93] width 65 height 33
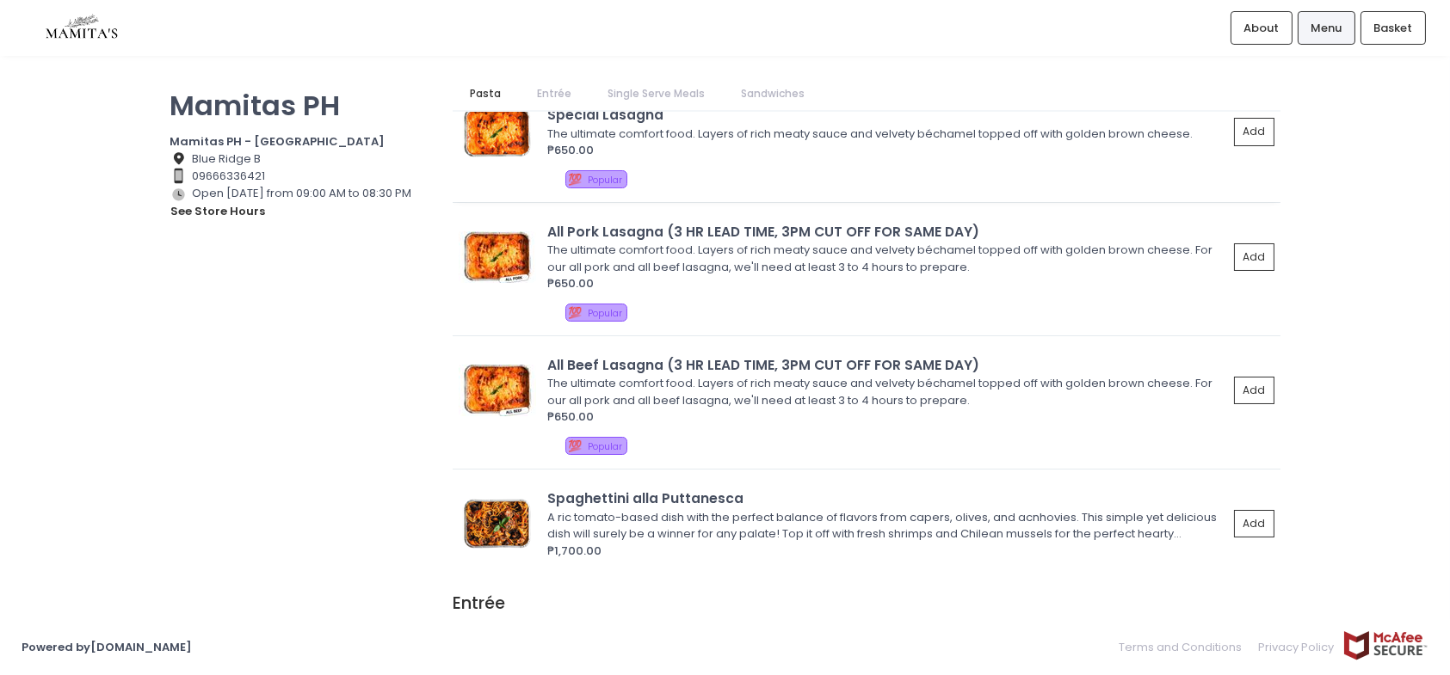
scroll to position [0, 0]
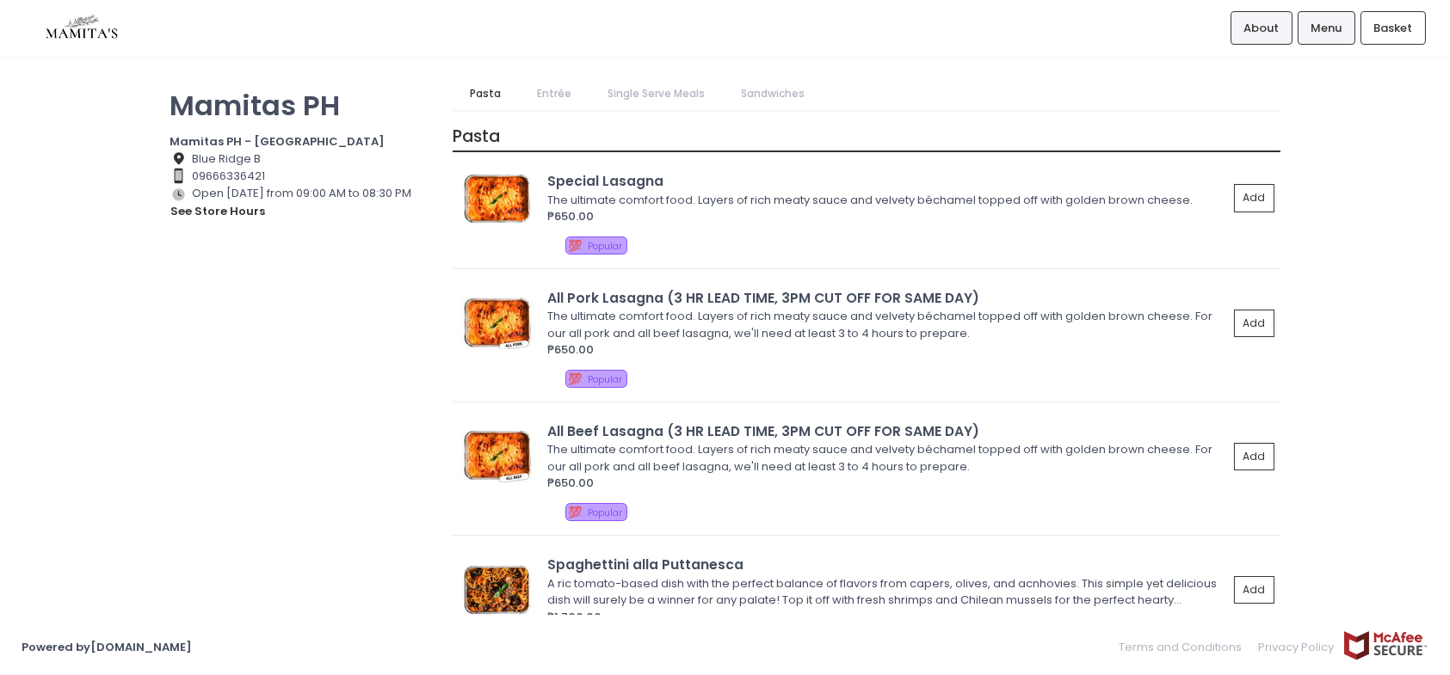
click at [1258, 22] on span "About" at bounding box center [1260, 28] width 35 height 17
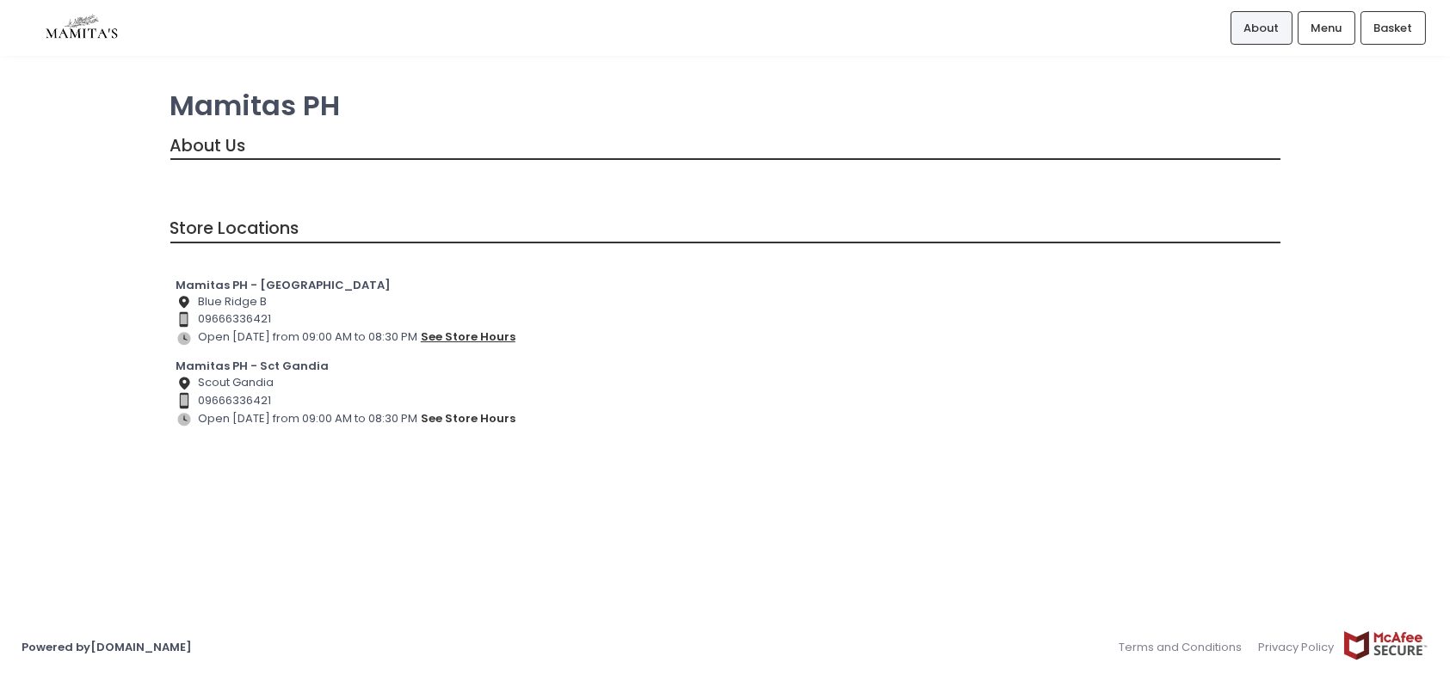
click at [461, 332] on button "see store hours" at bounding box center [468, 337] width 96 height 19
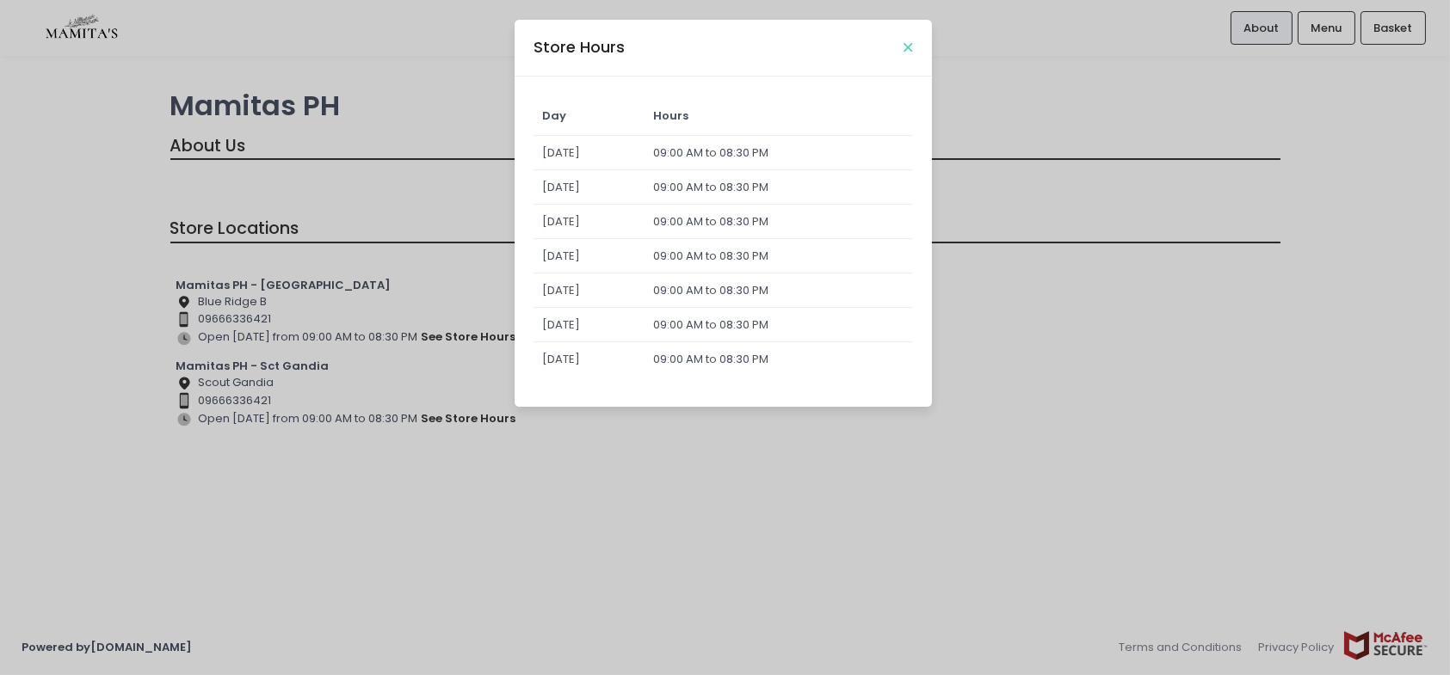
click at [909, 43] on icon "Close" at bounding box center [907, 47] width 9 height 13
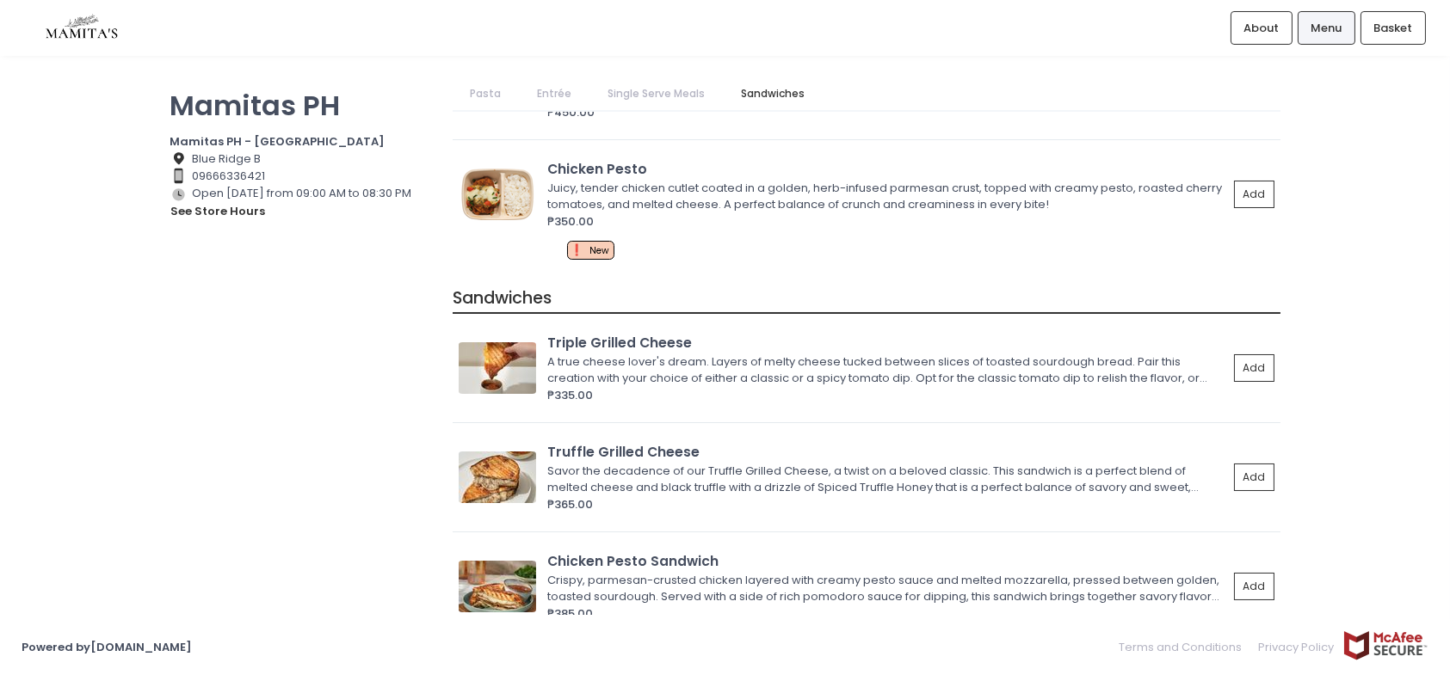
scroll to position [1893, 0]
